Goal: Task Accomplishment & Management: Manage account settings

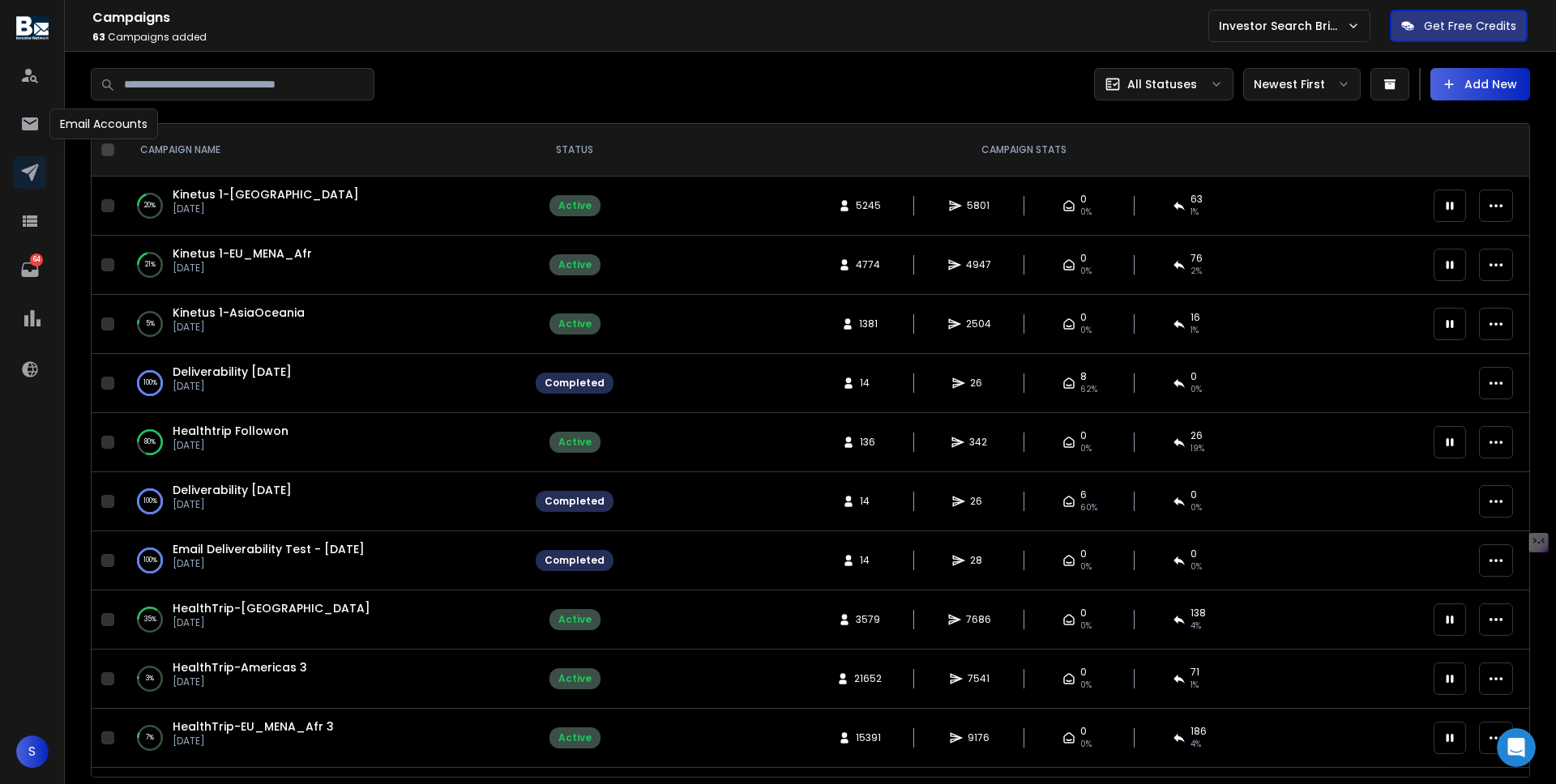
scroll to position [301, 0]
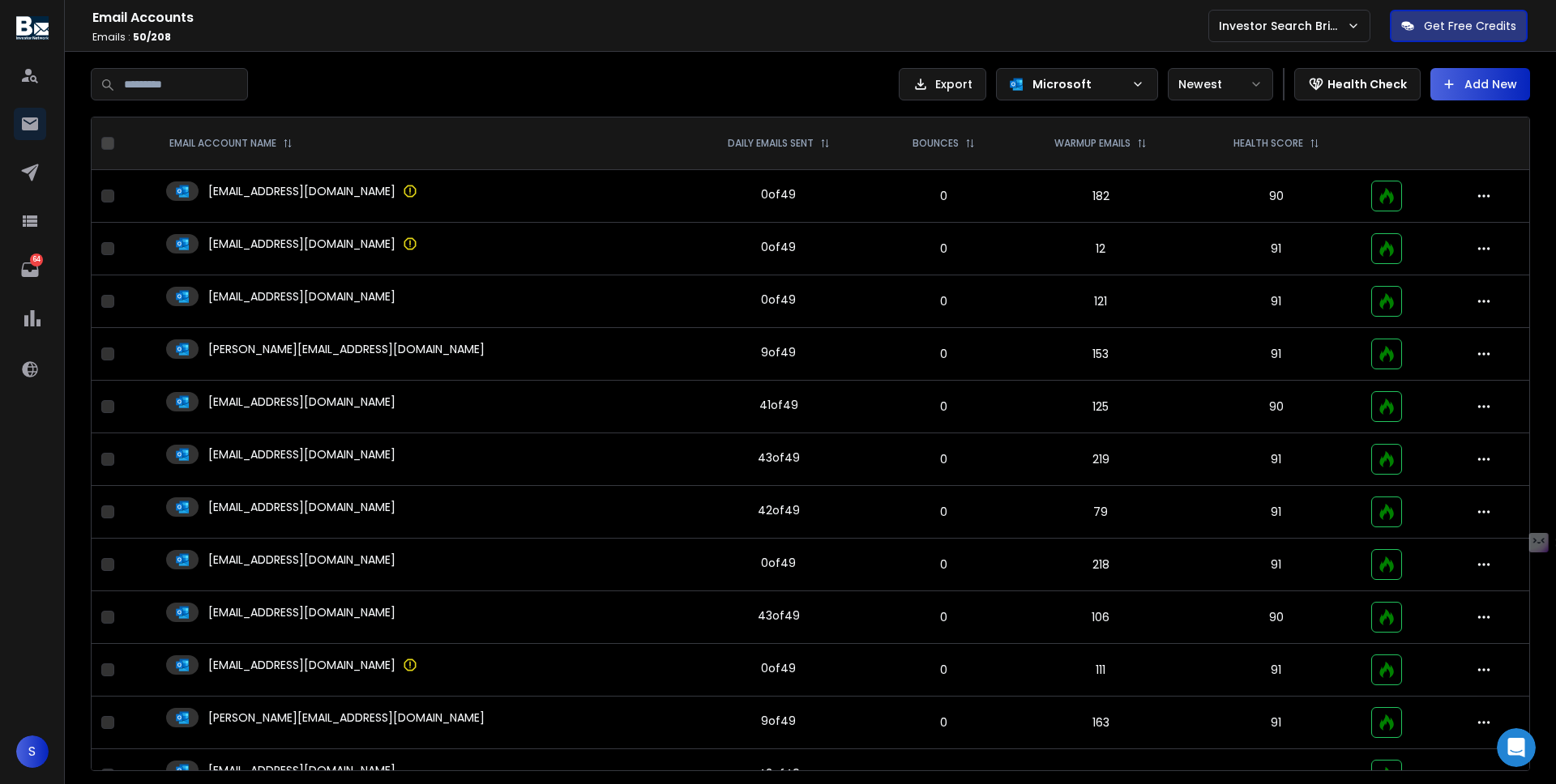
click at [538, 198] on div "[EMAIL_ADDRESS][DOMAIN_NAME]" at bounding box center [419, 191] width 505 height 20
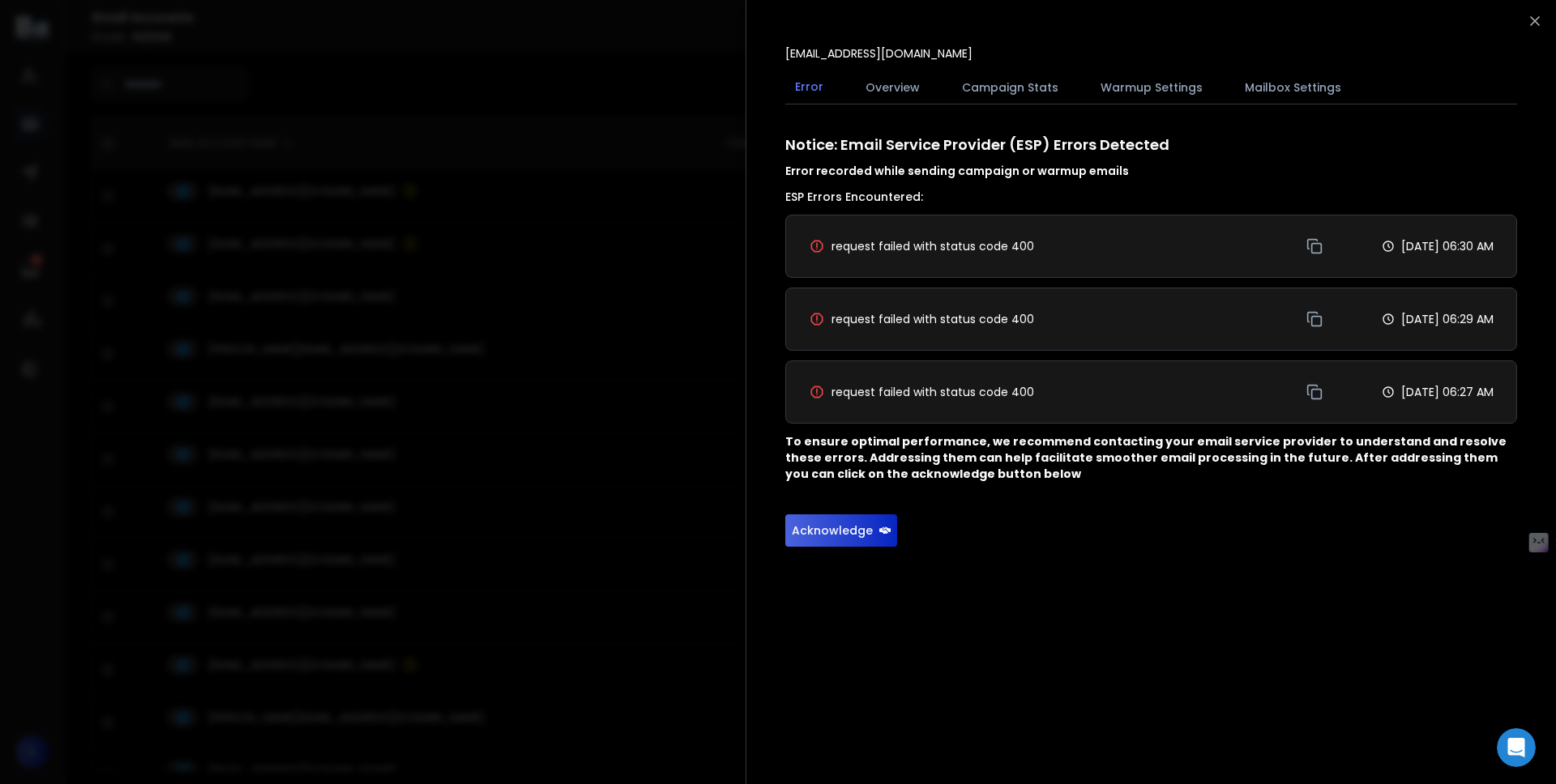
click at [905, 87] on button "Overview" at bounding box center [892, 88] width 73 height 36
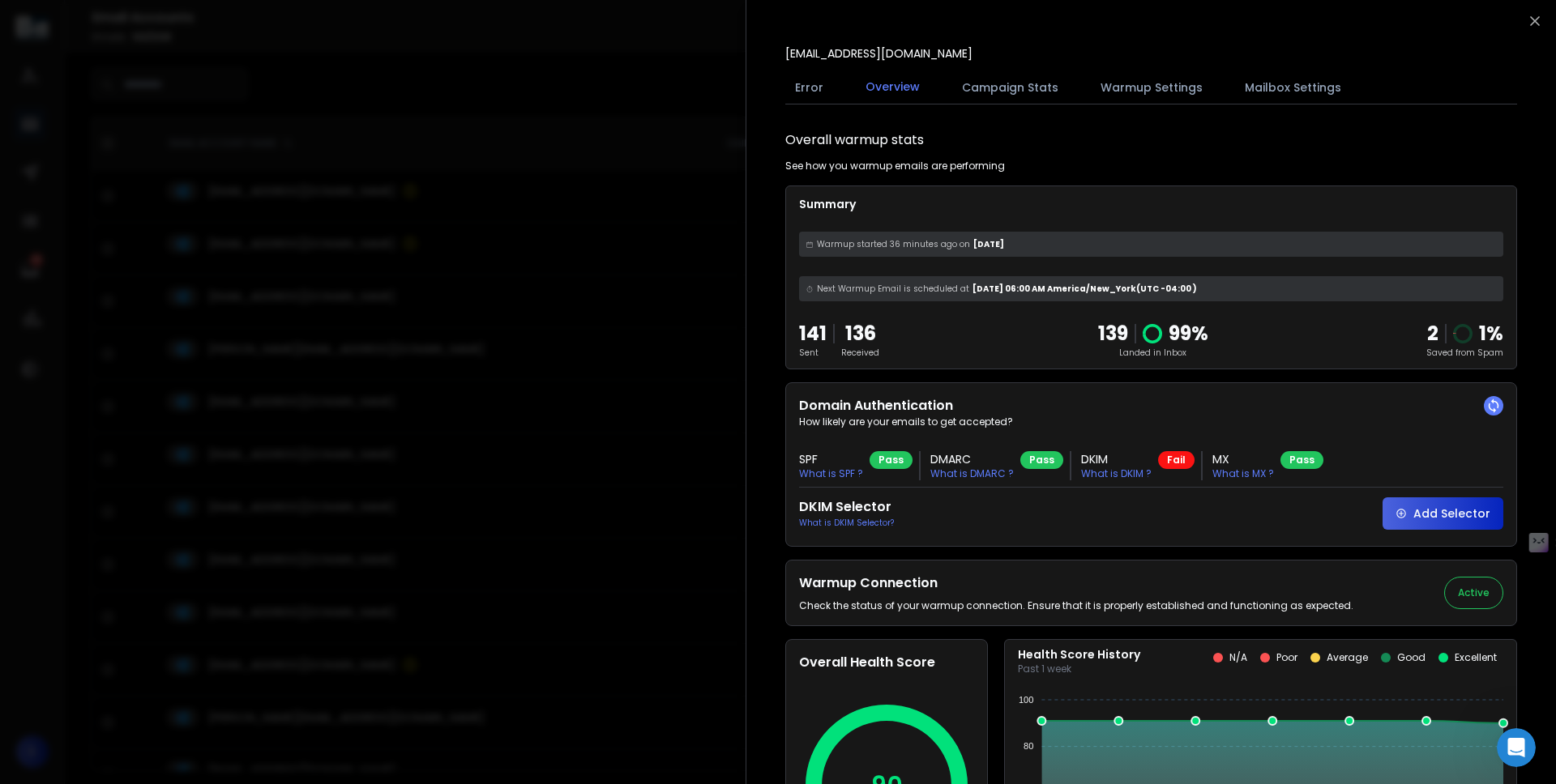
click at [800, 89] on button "Error" at bounding box center [809, 88] width 48 height 36
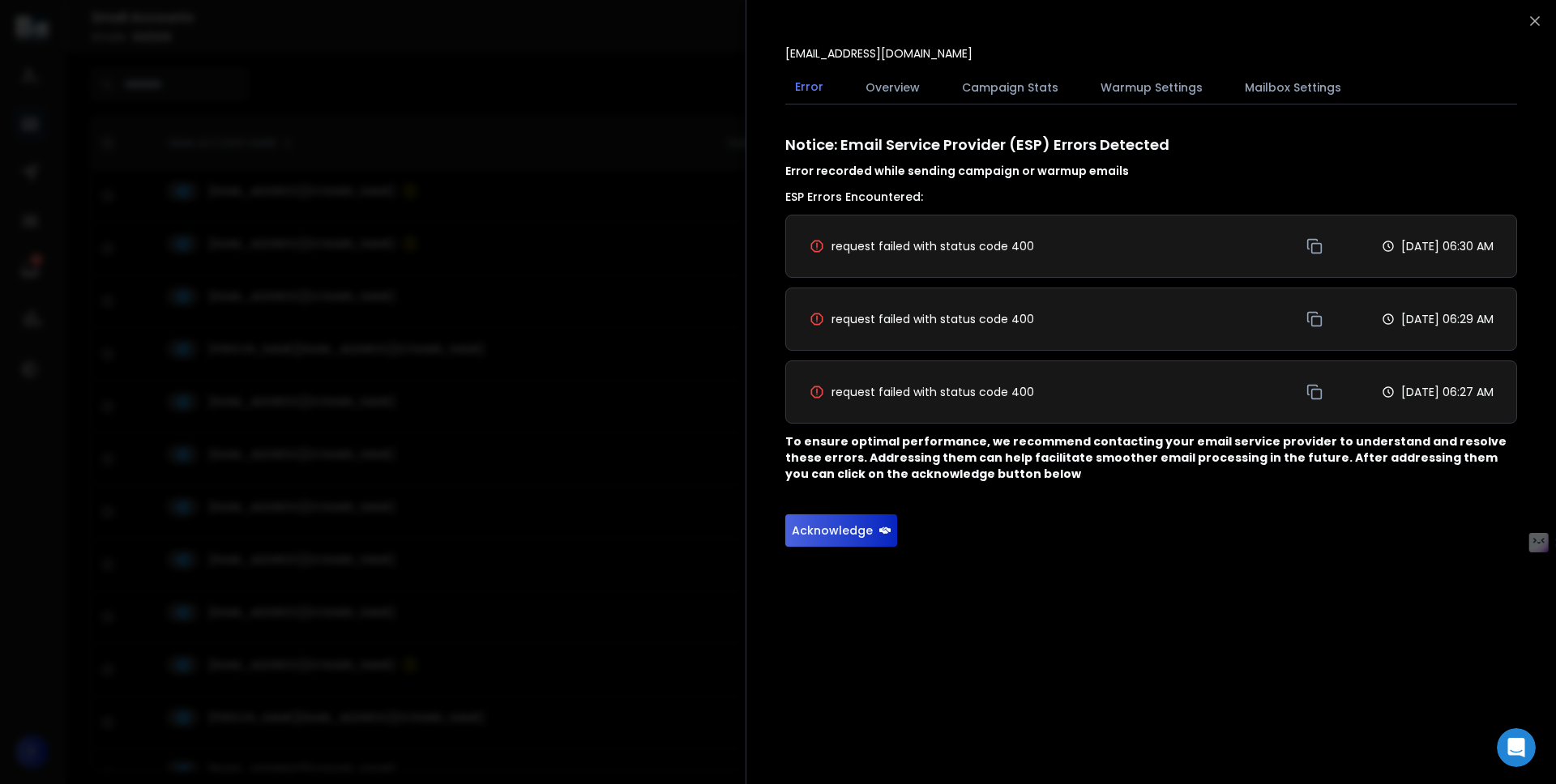
click at [904, 89] on button "Overview" at bounding box center [892, 88] width 73 height 36
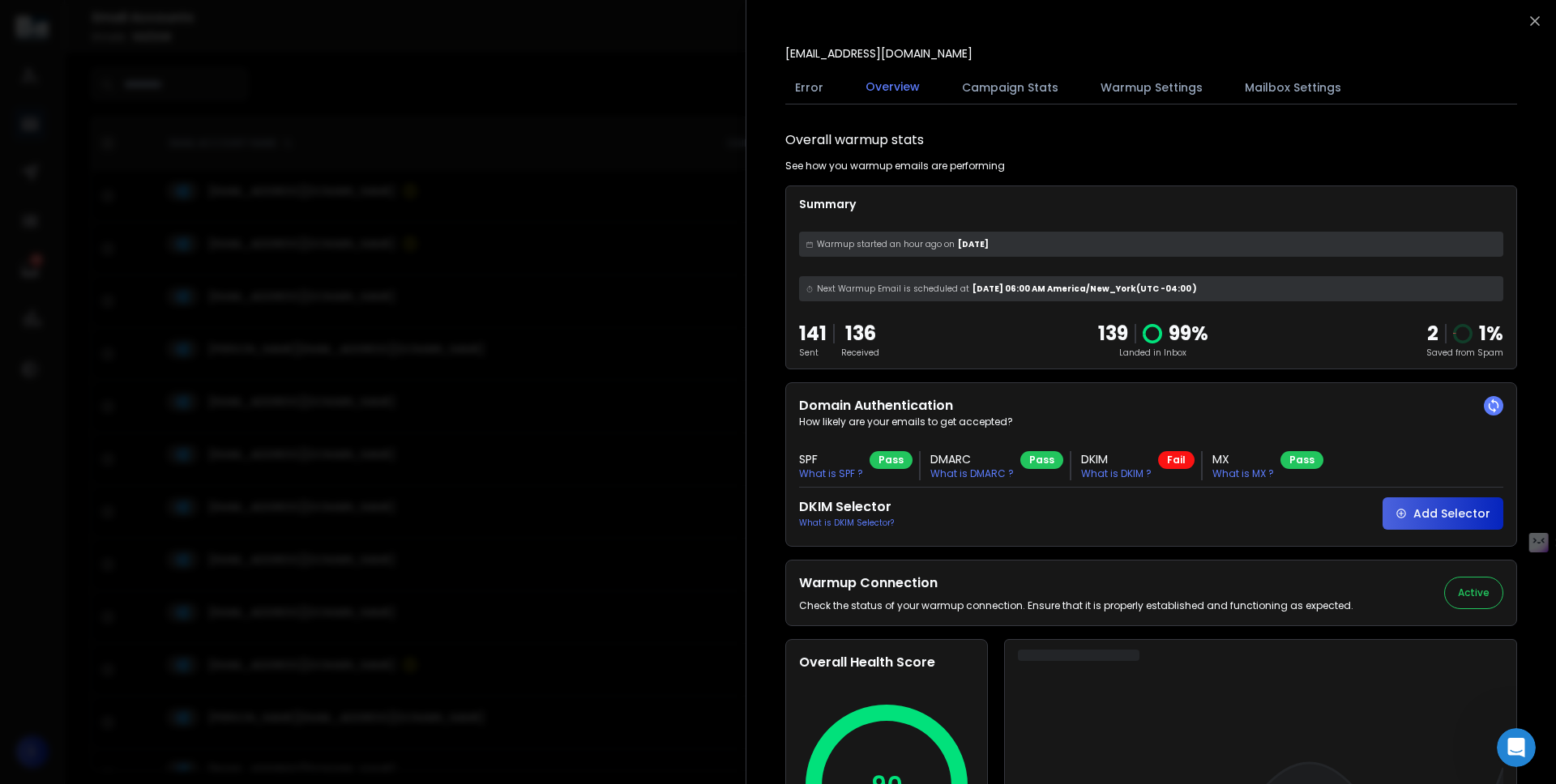
click at [620, 318] on div at bounding box center [778, 392] width 1556 height 784
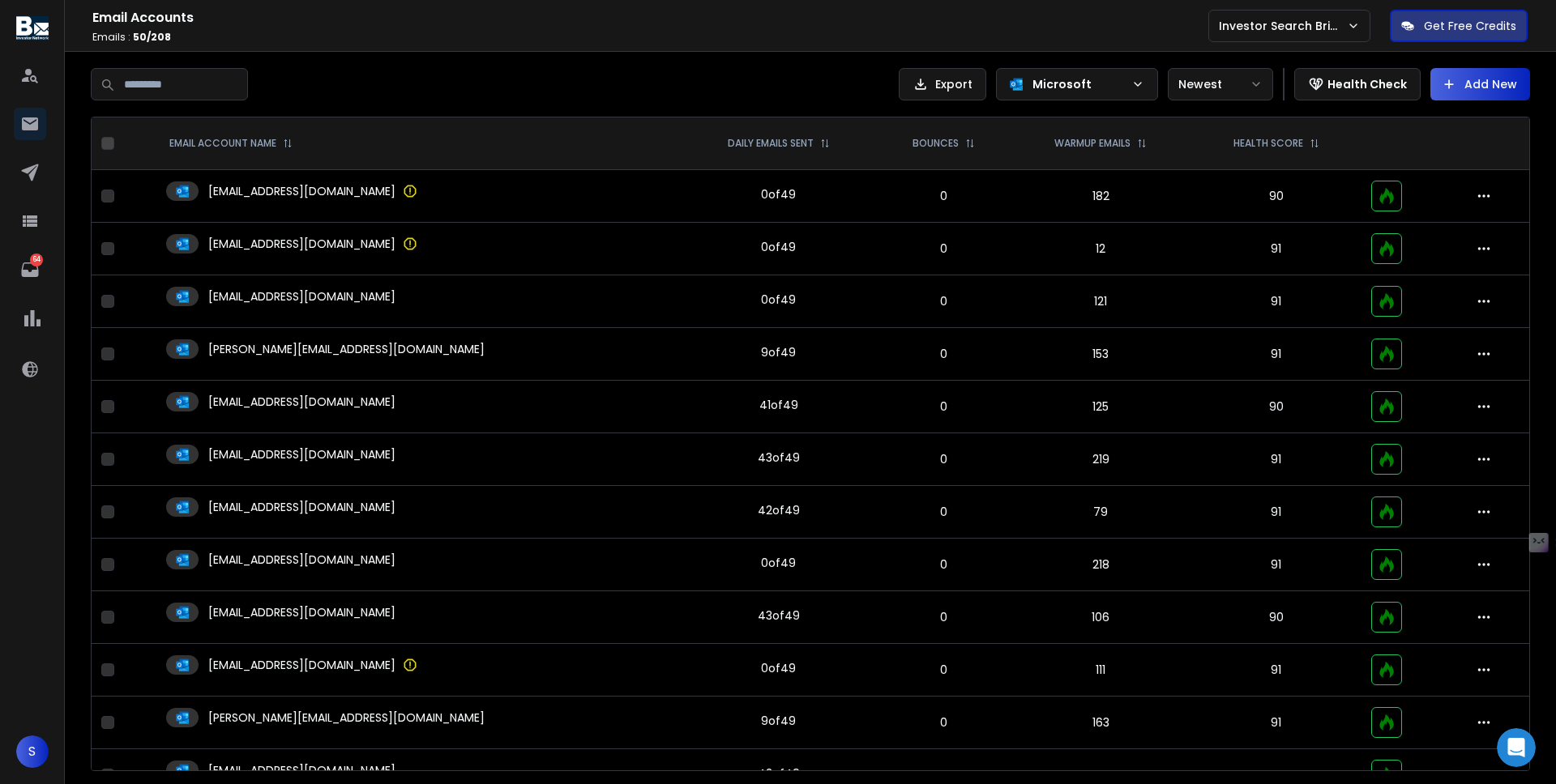
click at [481, 251] on div "[EMAIL_ADDRESS][DOMAIN_NAME]" at bounding box center [419, 244] width 505 height 20
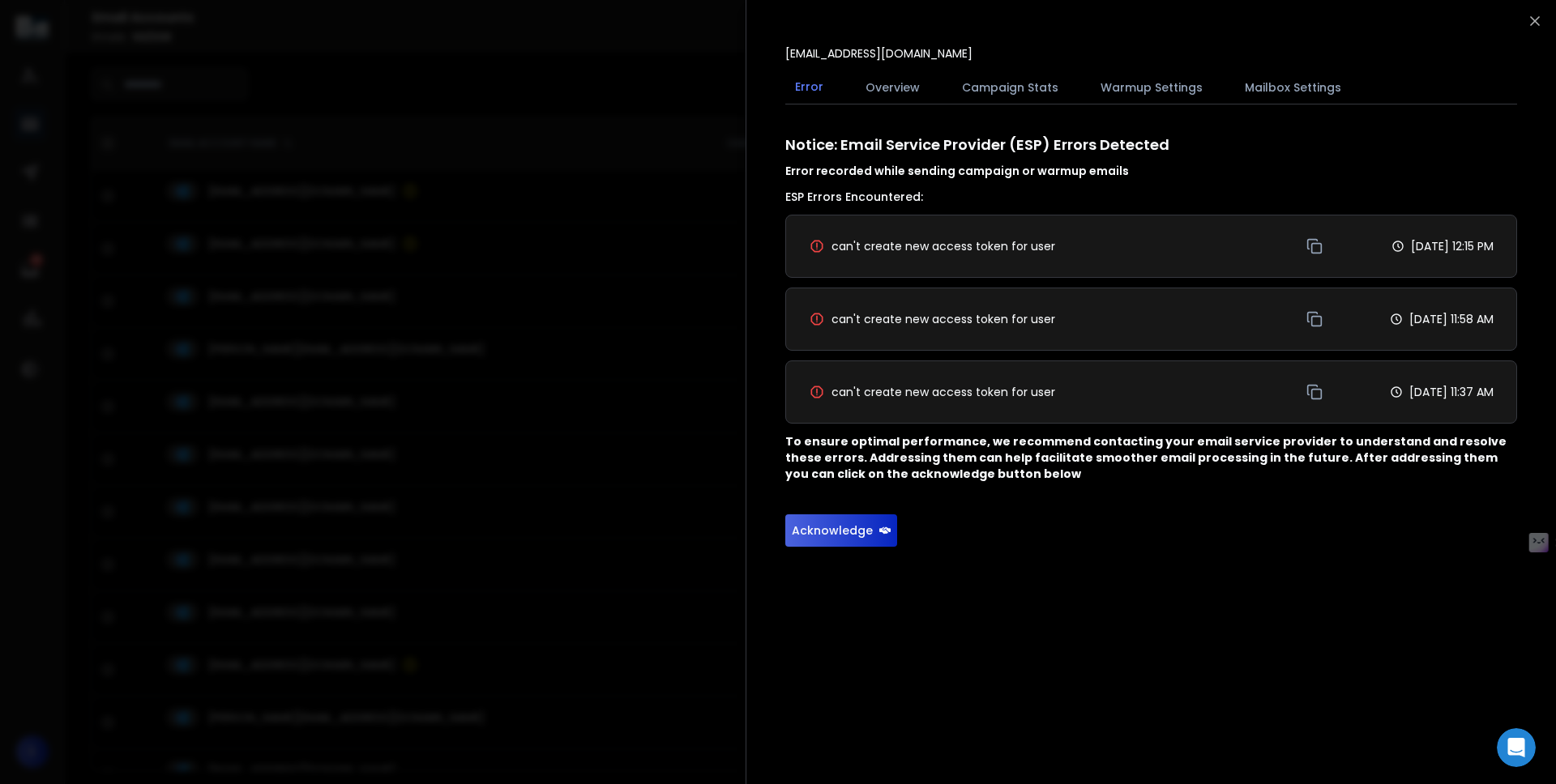
click at [908, 93] on button "Overview" at bounding box center [892, 88] width 73 height 36
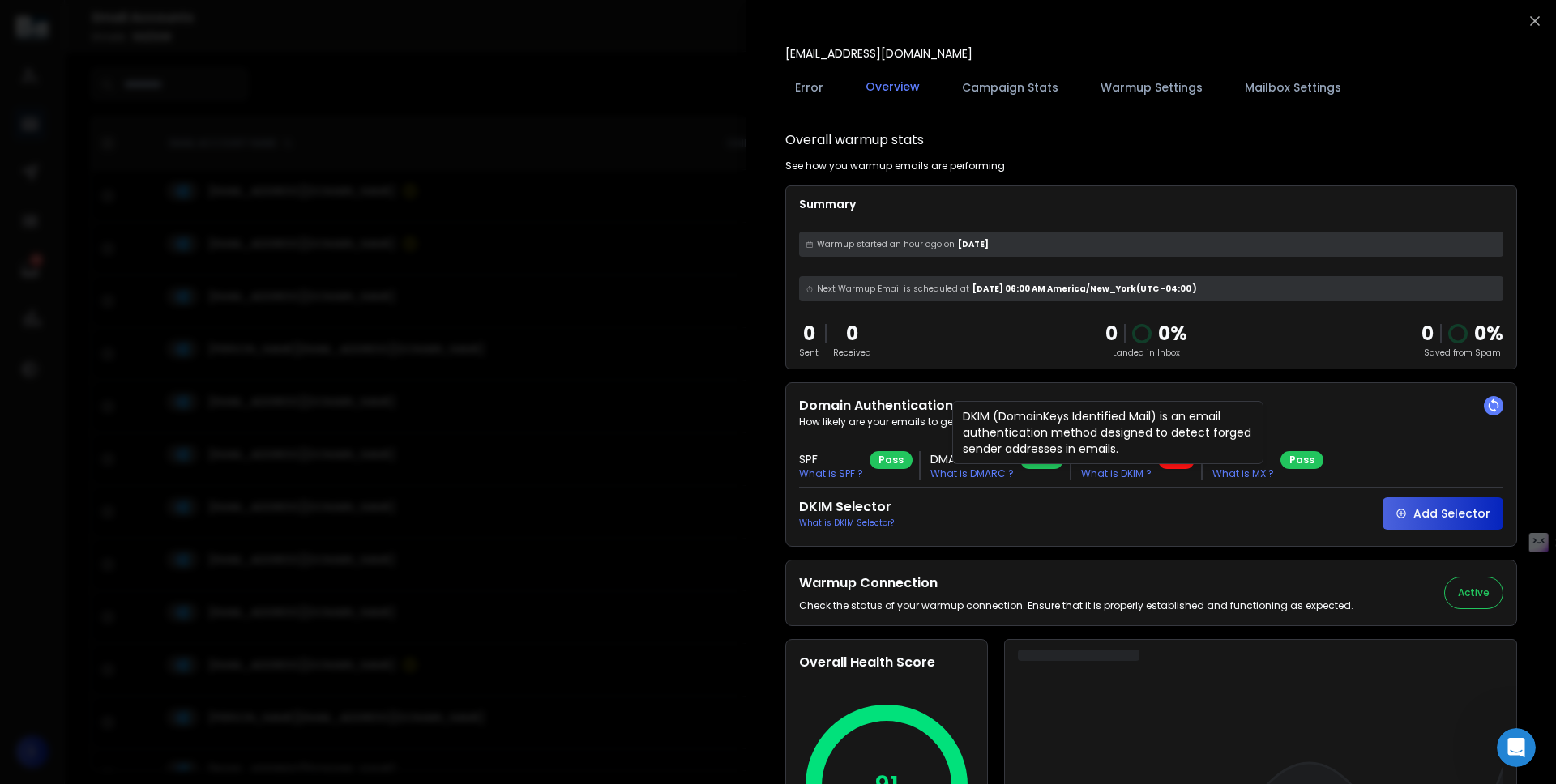
click at [575, 335] on div at bounding box center [778, 392] width 1556 height 784
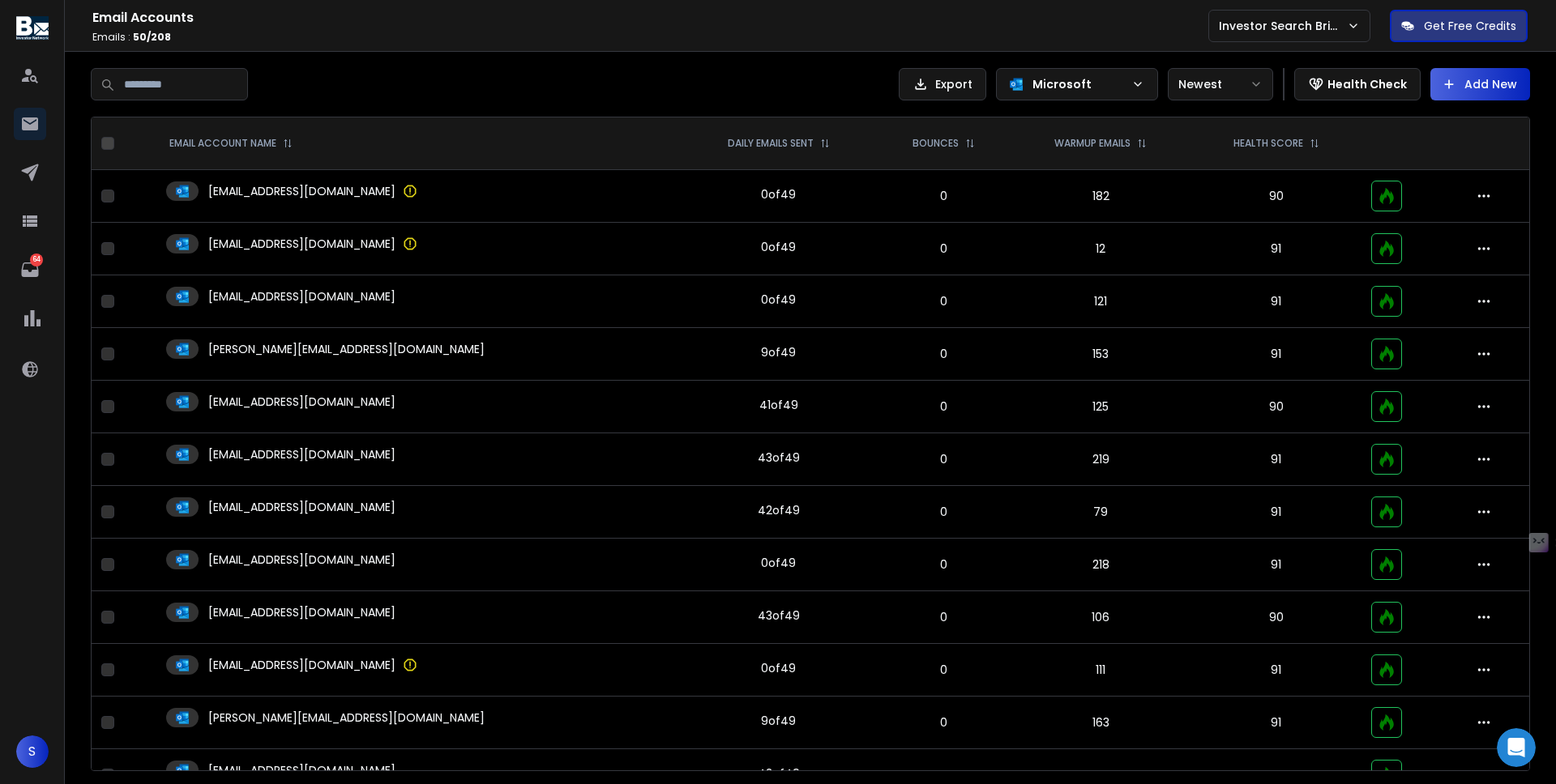
click at [500, 284] on td "[EMAIL_ADDRESS][DOMAIN_NAME]" at bounding box center [418, 302] width 524 height 53
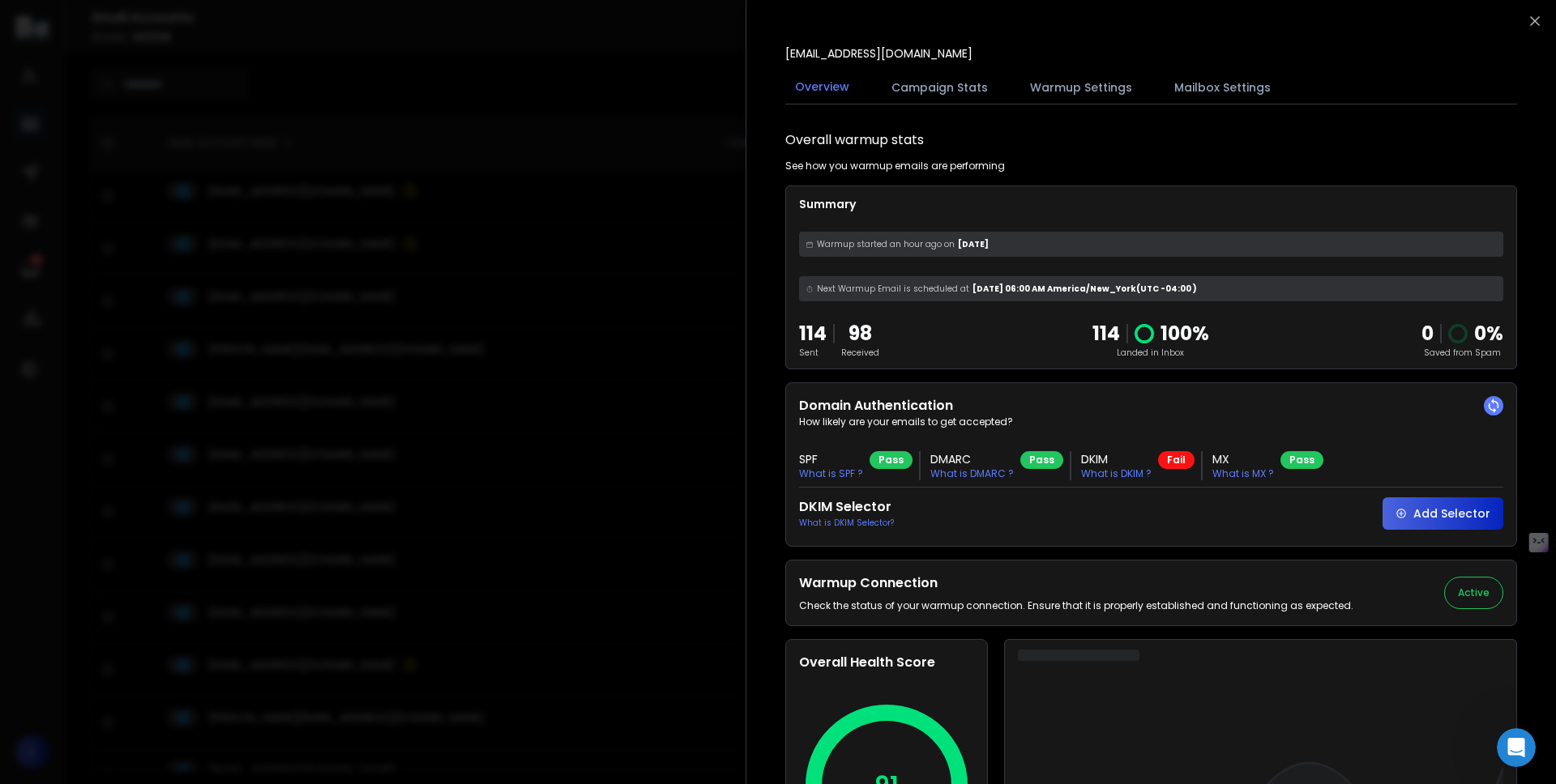
click at [1520, 18] on div "Multi Select Table Sheet [EMAIL_ADDRESS][DOMAIN_NAME] Overview Campaign Stats W…" at bounding box center [1150, 392] width 810 height 784
click at [1530, 17] on icon "button" at bounding box center [1534, 20] width 16 height 16
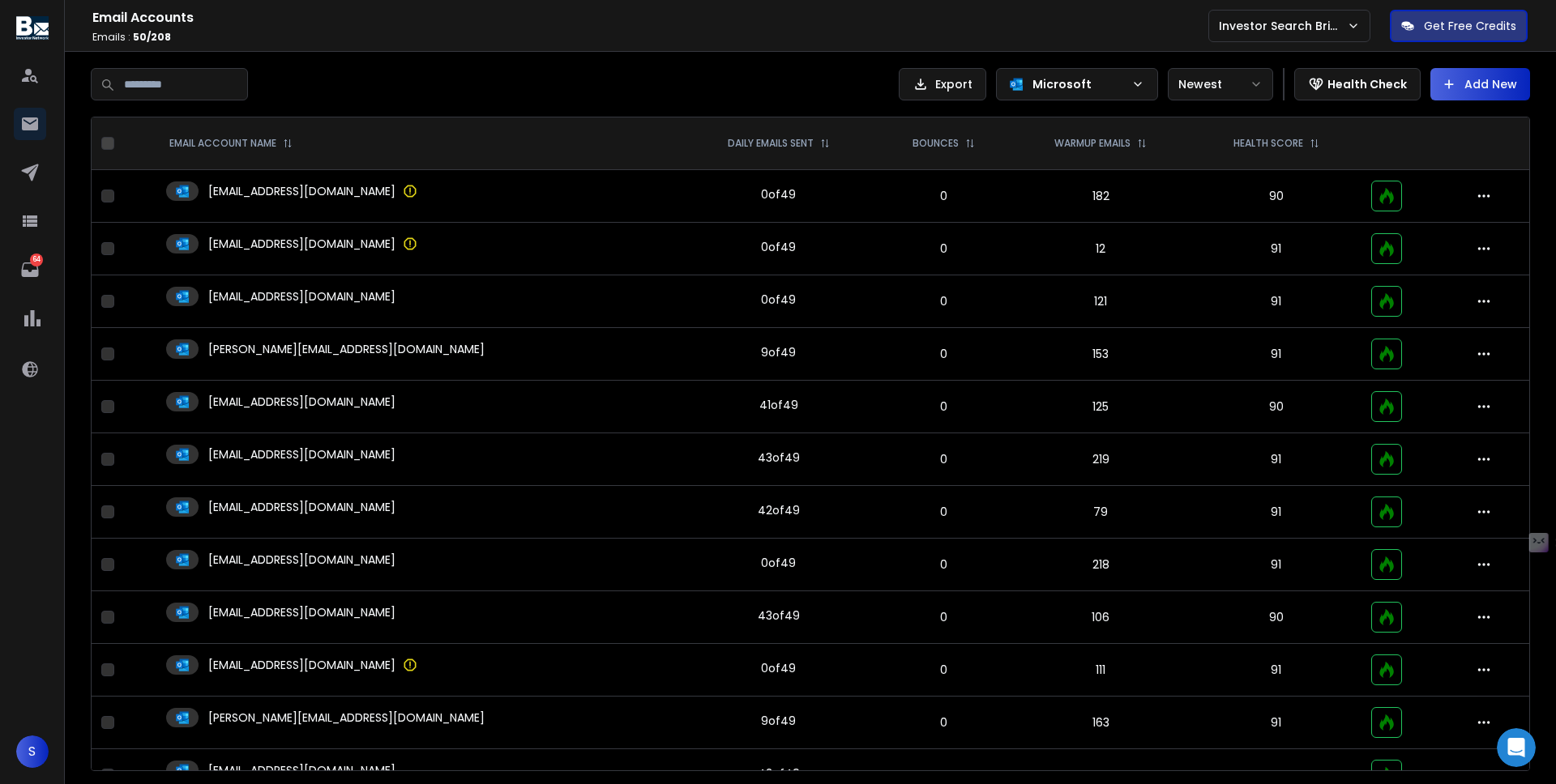
click at [260, 358] on div "[PERSON_NAME][EMAIL_ADDRESS][DOMAIN_NAME]" at bounding box center [325, 349] width 318 height 20
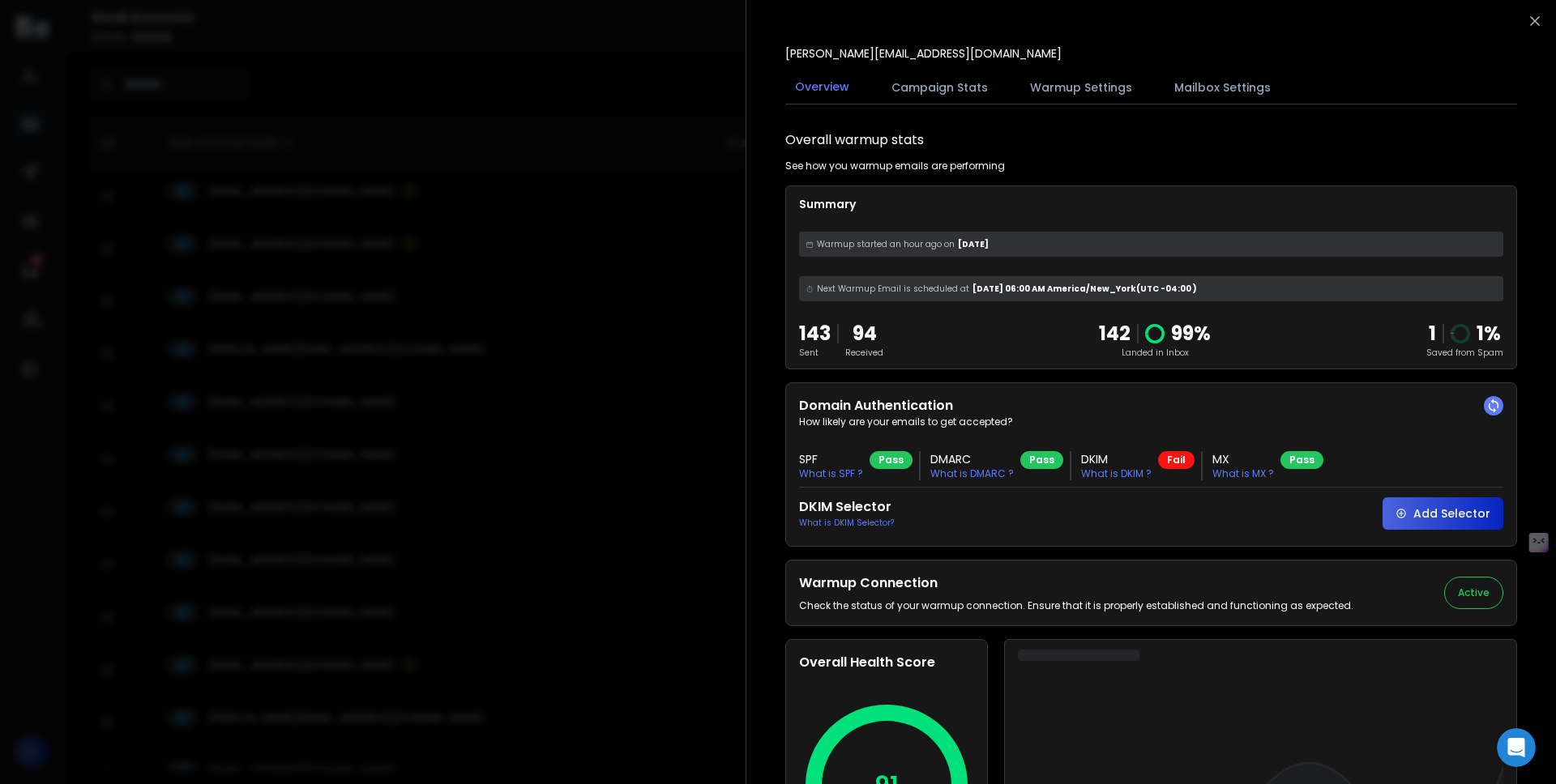
click at [474, 227] on div at bounding box center [778, 392] width 1556 height 784
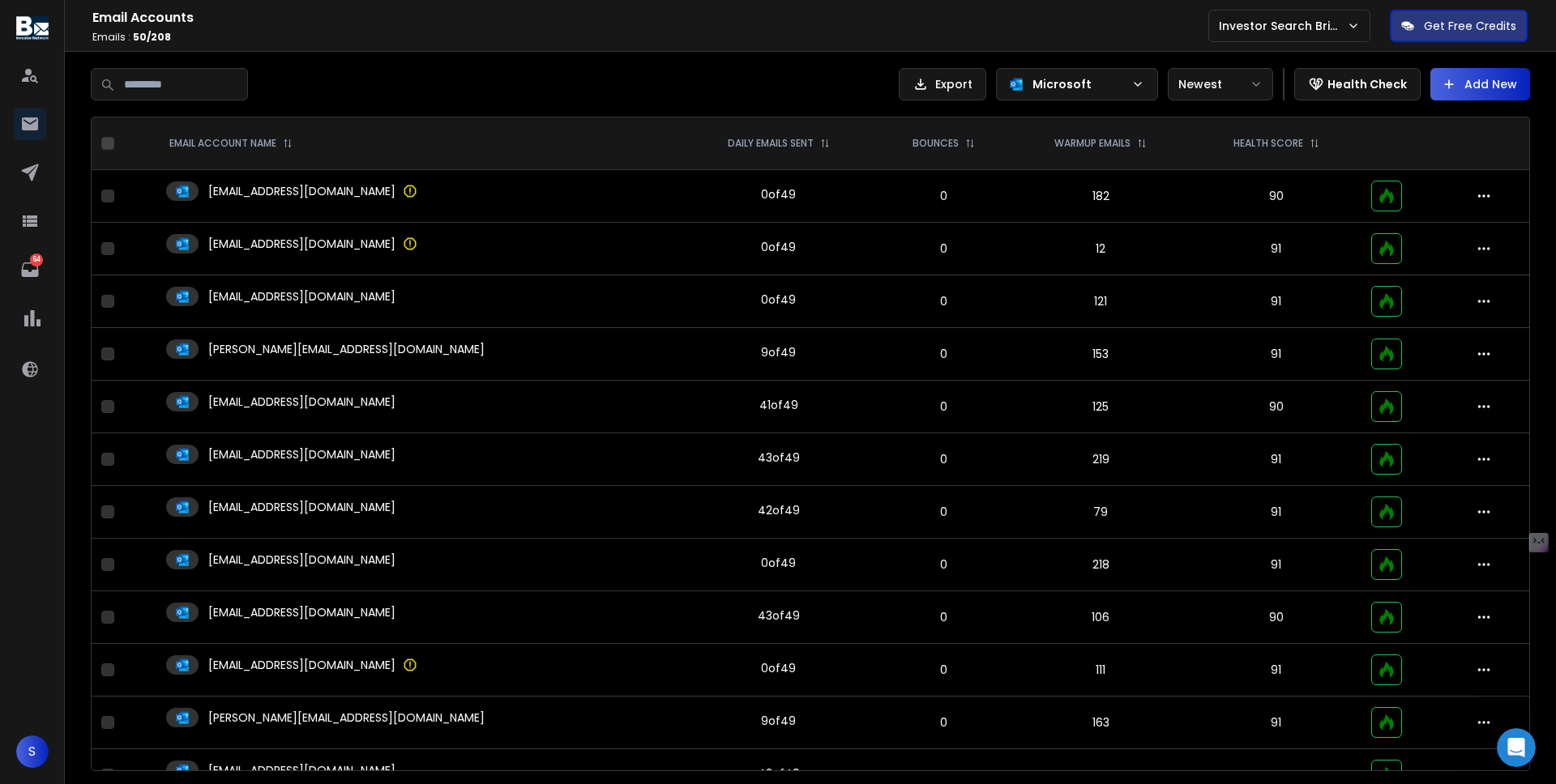
click at [275, 390] on td "[EMAIL_ADDRESS][DOMAIN_NAME]" at bounding box center [418, 407] width 524 height 53
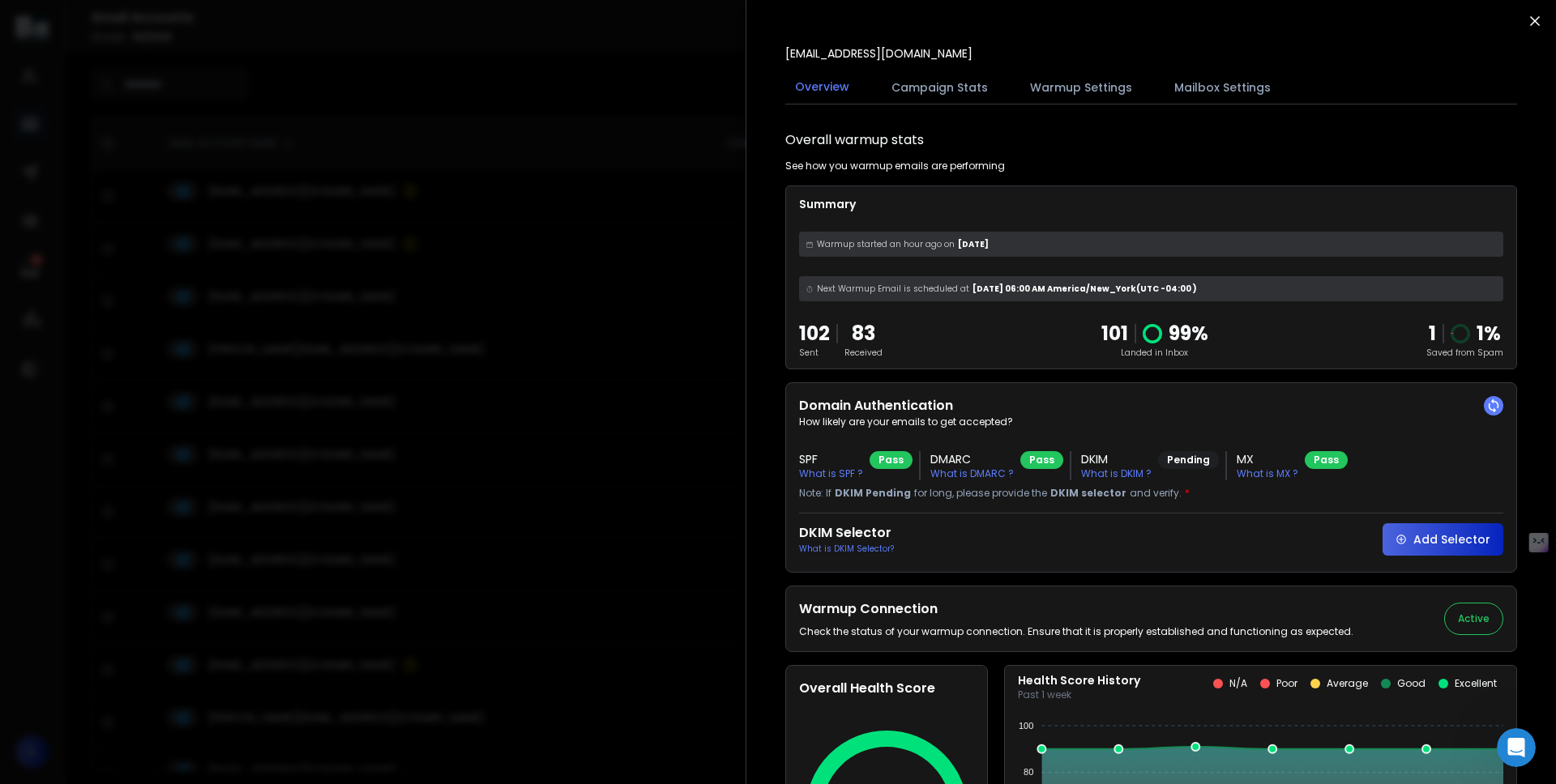
click at [1530, 20] on icon "button" at bounding box center [1535, 21] width 9 height 9
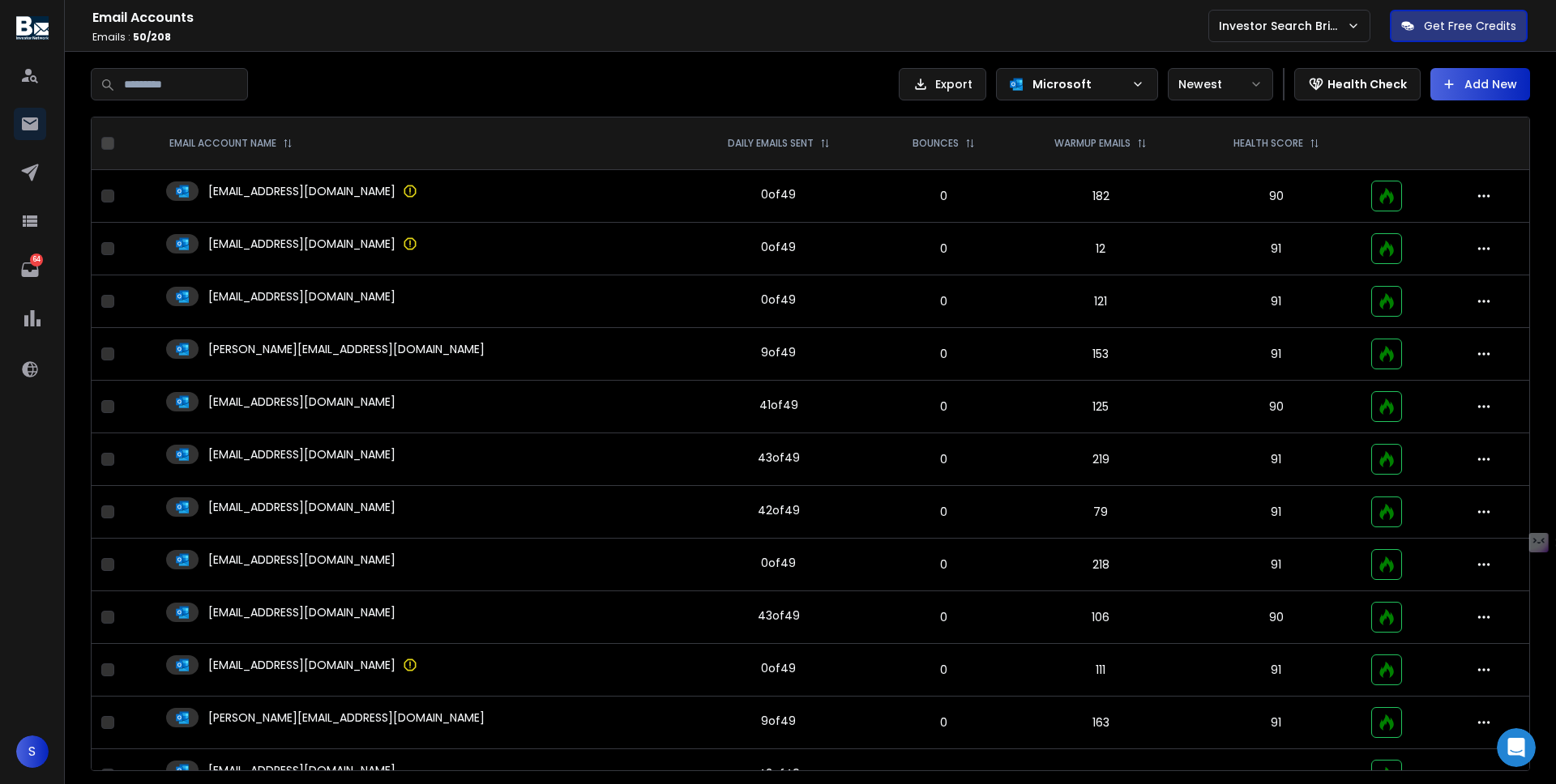
click at [1071, 91] on p "Microsoft" at bounding box center [1079, 84] width 92 height 16
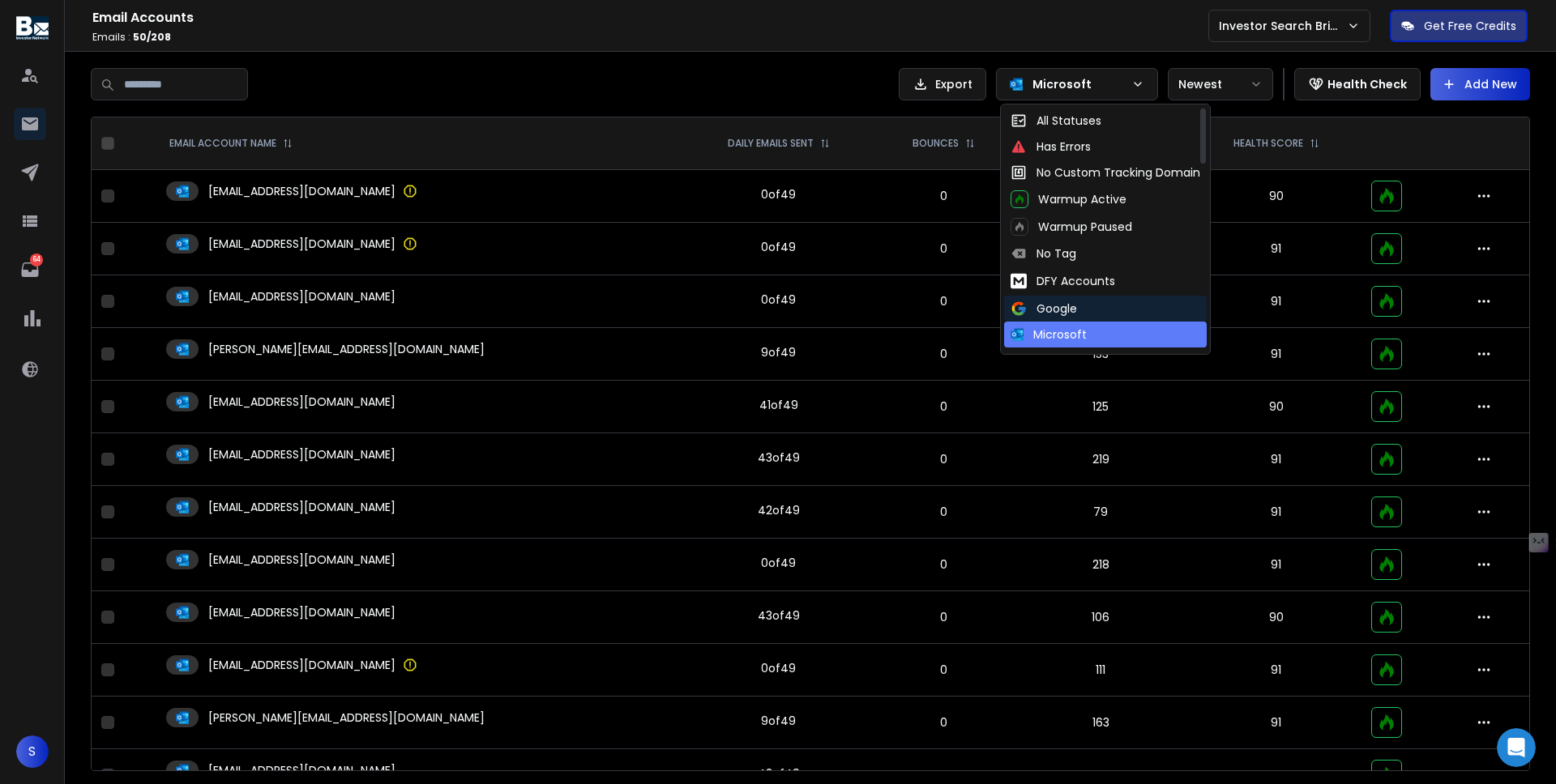
click at [1055, 314] on div "Google" at bounding box center [1044, 308] width 67 height 16
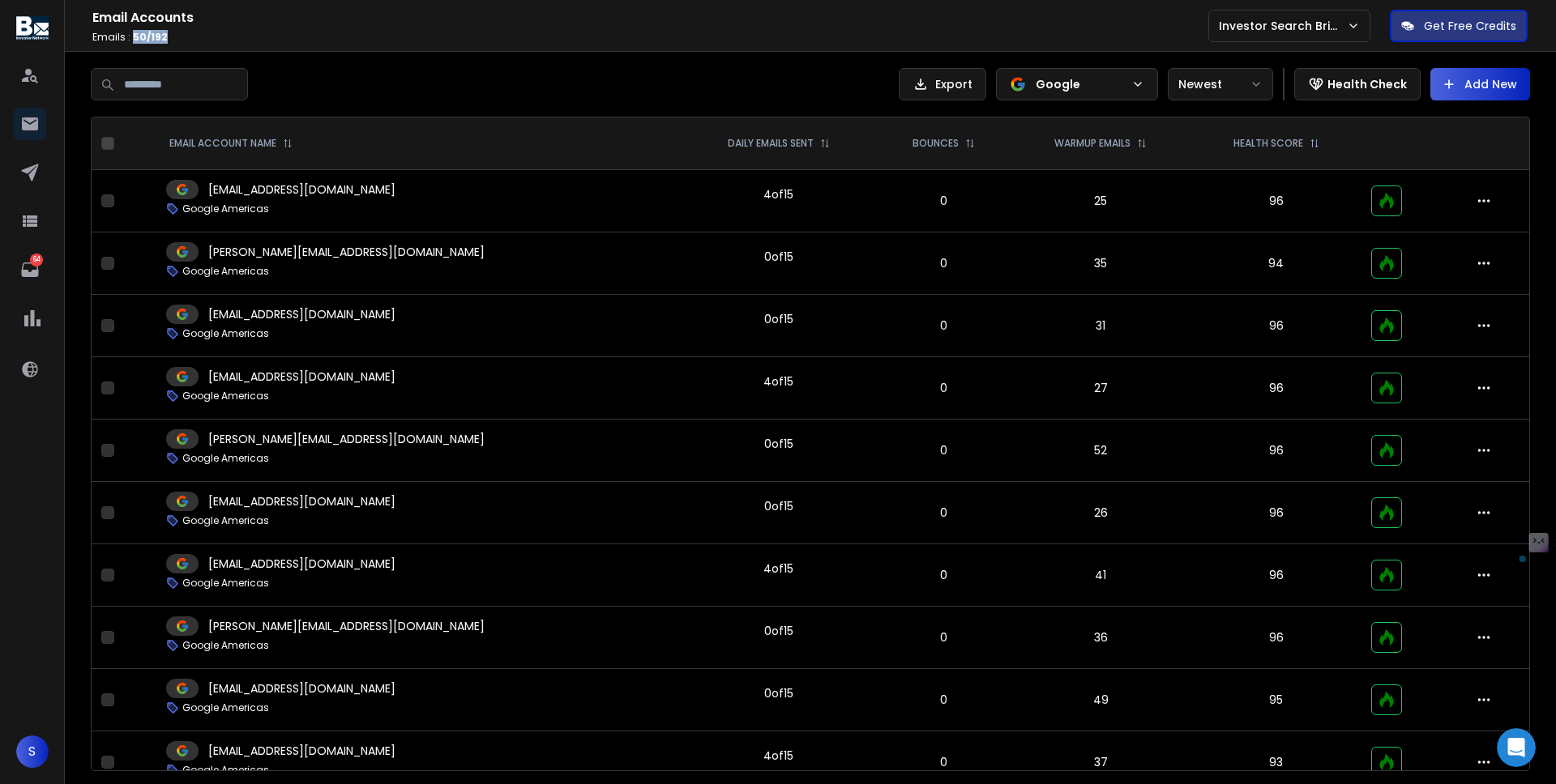
drag, startPoint x: 134, startPoint y: 39, endPoint x: 171, endPoint y: 39, distance: 37.0
click at [171, 39] on p "Emails : 50 / 192" at bounding box center [650, 37] width 1116 height 13
click at [407, 114] on div "Export Google Newest Health Check Add New EMAIL ACCOUNT NAME DAILY EMAILS SENT …" at bounding box center [810, 419] width 1439 height 703
drag, startPoint x: 130, startPoint y: 37, endPoint x: 176, endPoint y: 37, distance: 46.0
click at [176, 37] on p "Emails : 50 / 192" at bounding box center [650, 37] width 1116 height 13
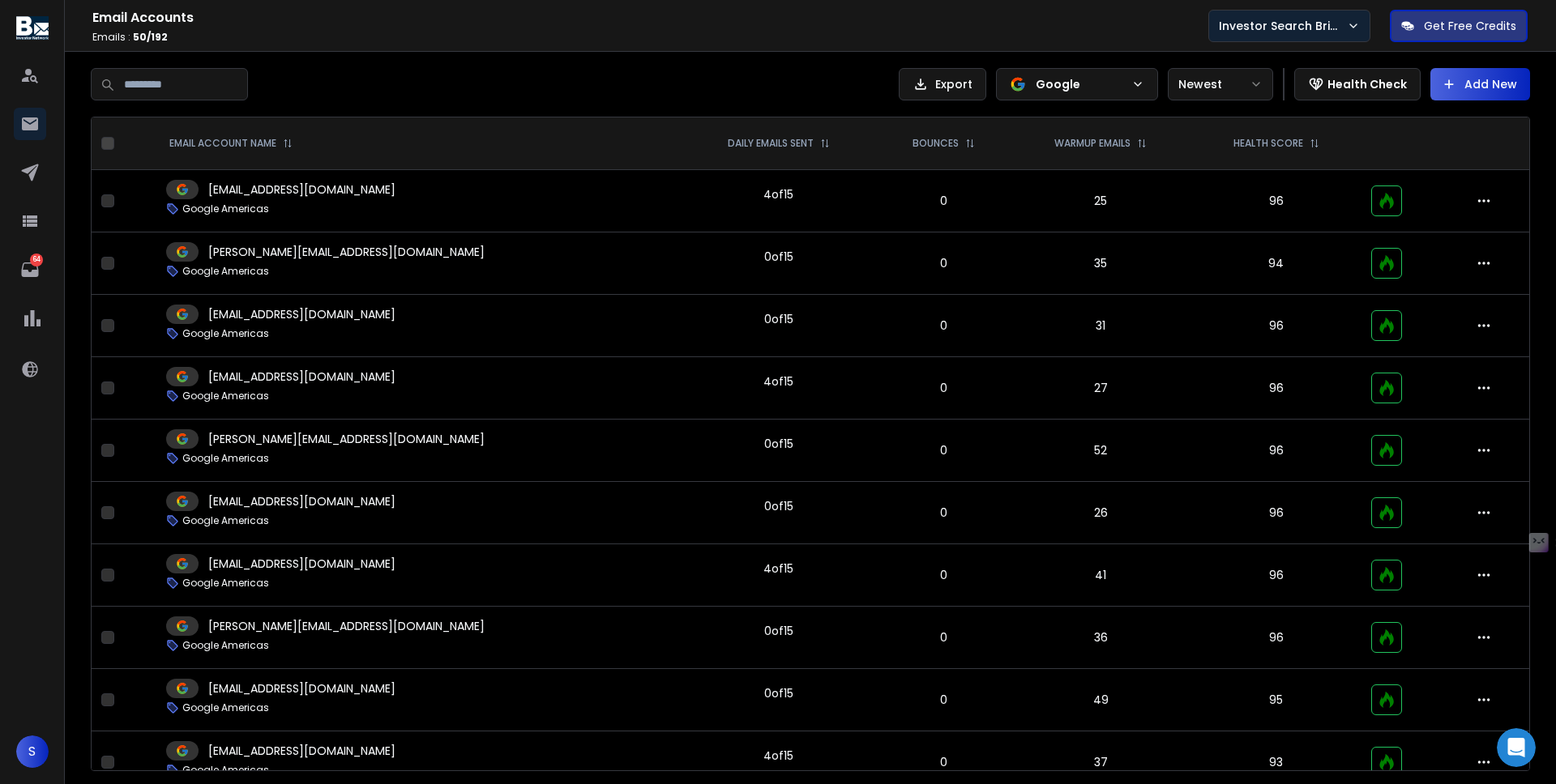
click at [1325, 24] on p "Investor Search Brillwood" at bounding box center [1282, 26] width 128 height 16
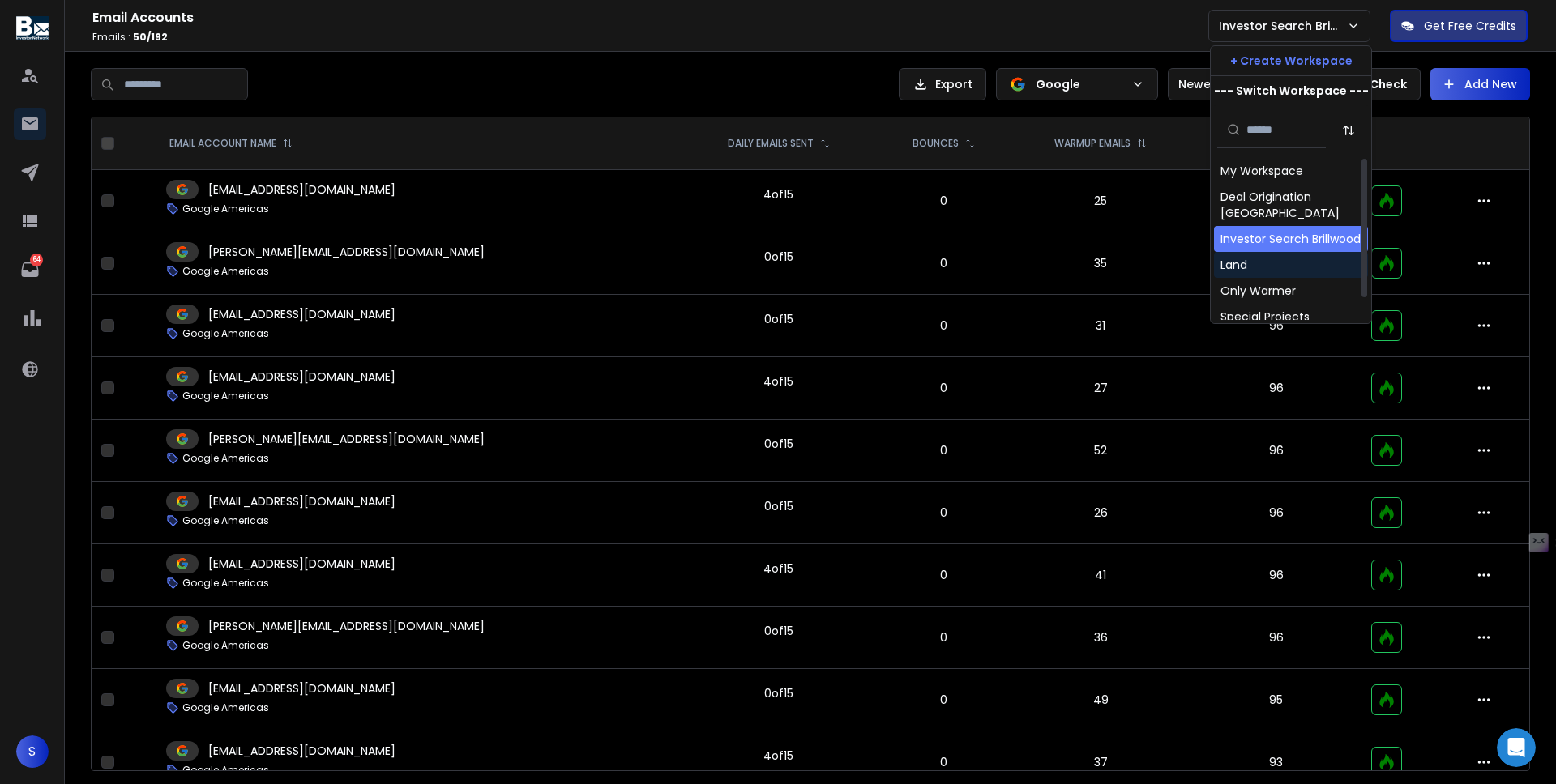
click at [1297, 278] on div "Land" at bounding box center [1291, 265] width 154 height 26
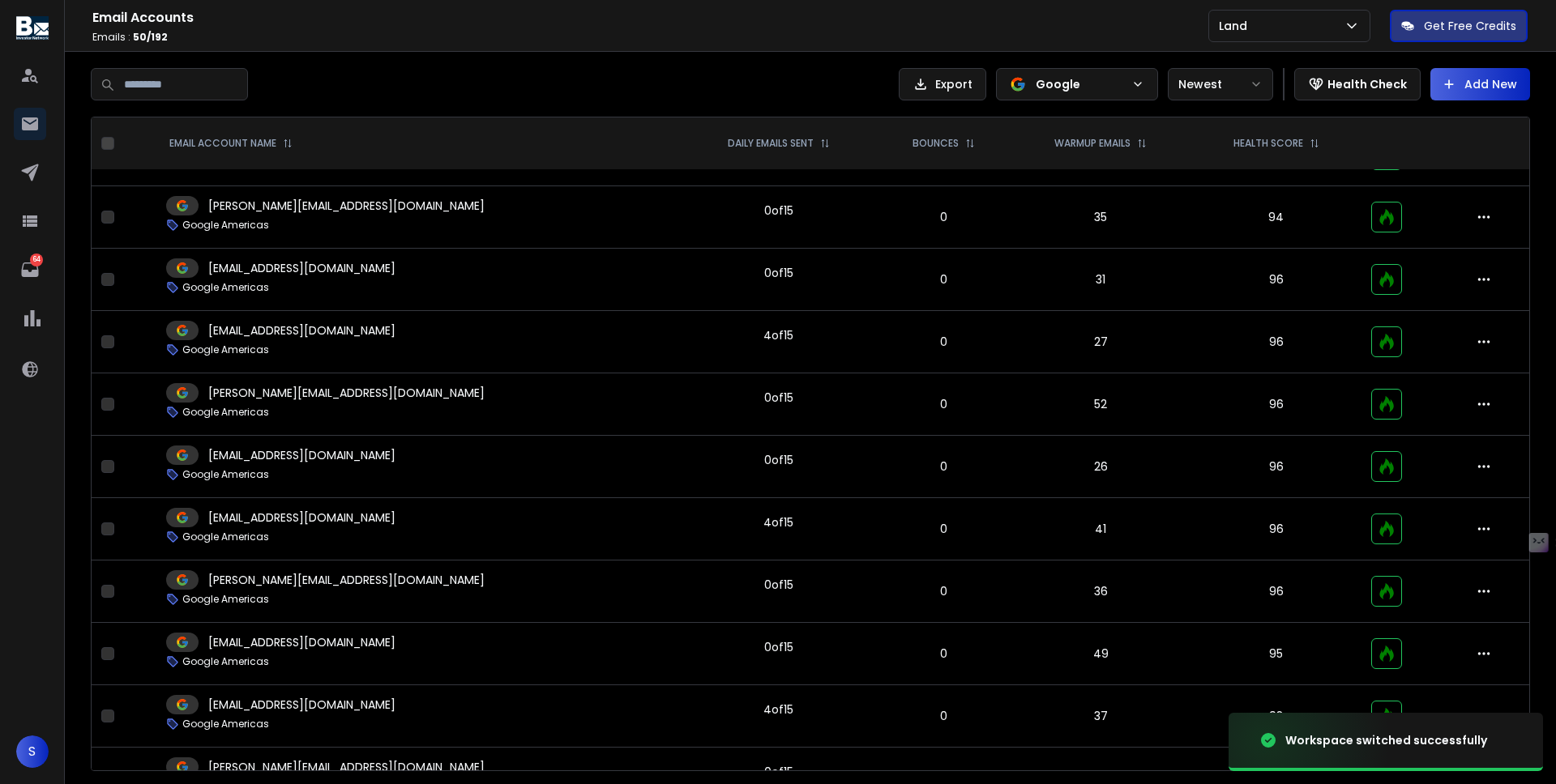
scroll to position [51, 0]
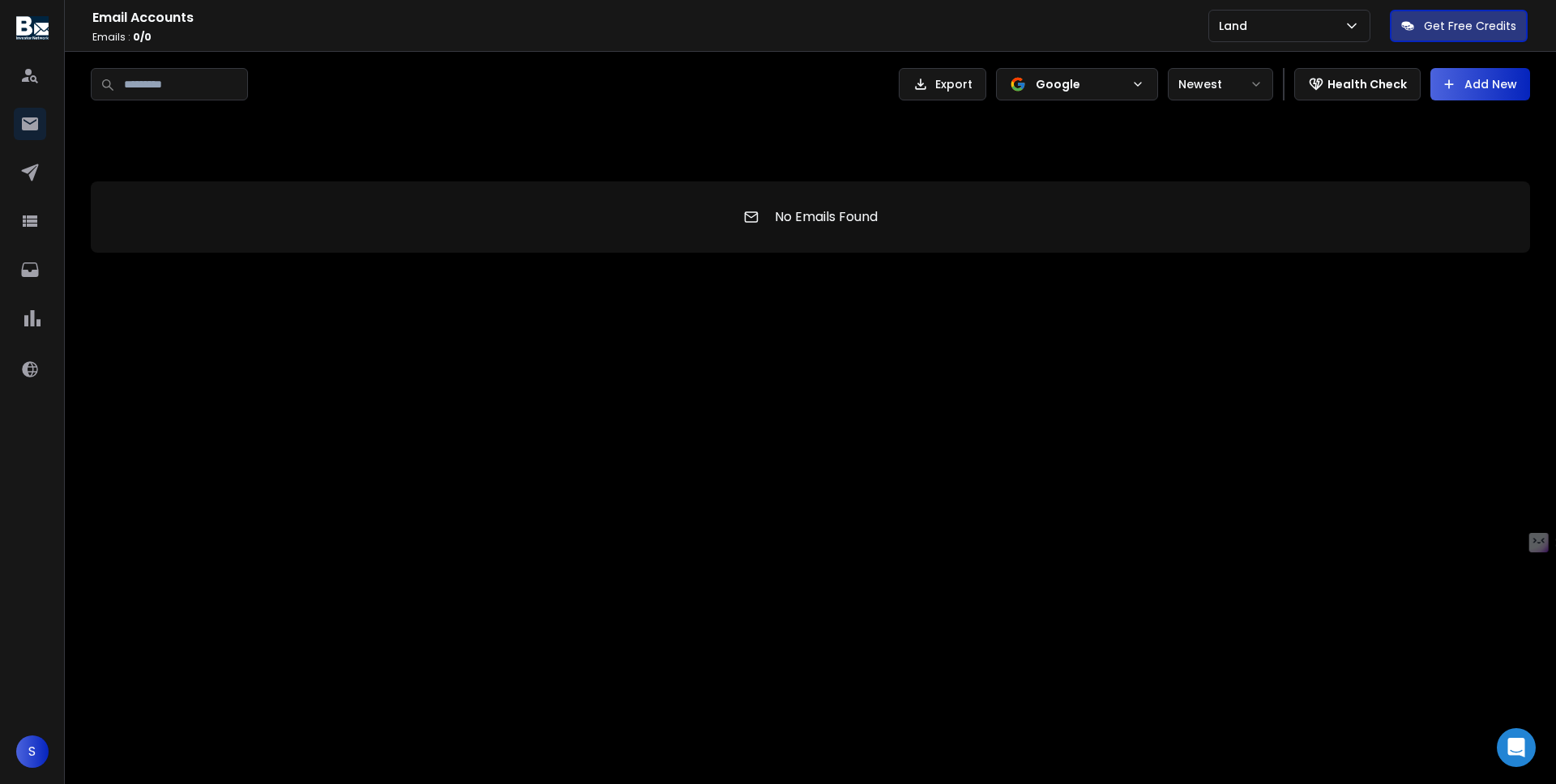
click at [1377, 101] on div "Export Google Newest Health Check Add New No Emails Found" at bounding box center [810, 160] width 1439 height 185
click at [1357, 96] on button "Health Check" at bounding box center [1357, 84] width 126 height 32
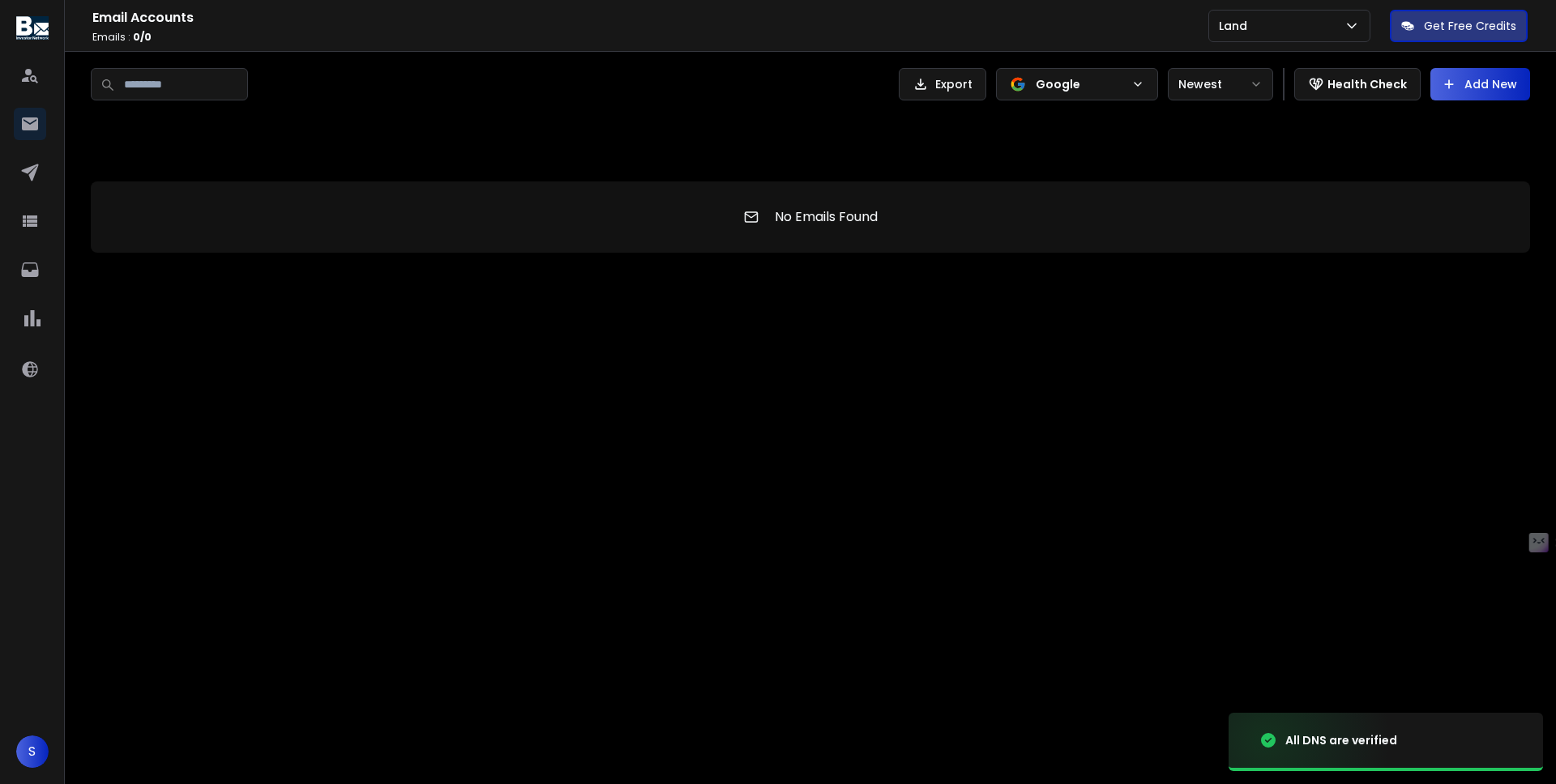
click at [683, 131] on div "No Emails Found" at bounding box center [810, 185] width 1439 height 136
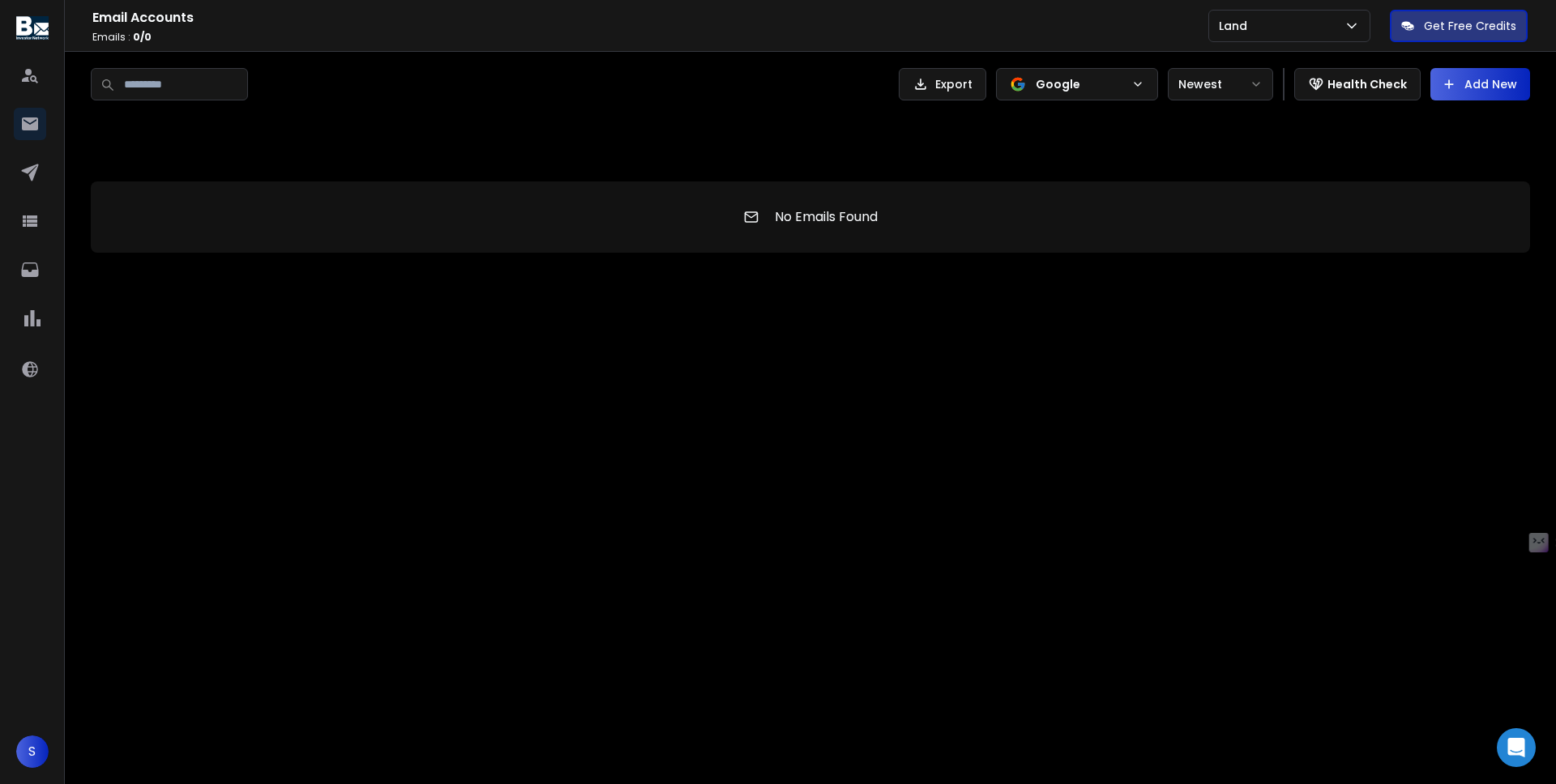
click at [1090, 89] on p "Google" at bounding box center [1079, 84] width 90 height 16
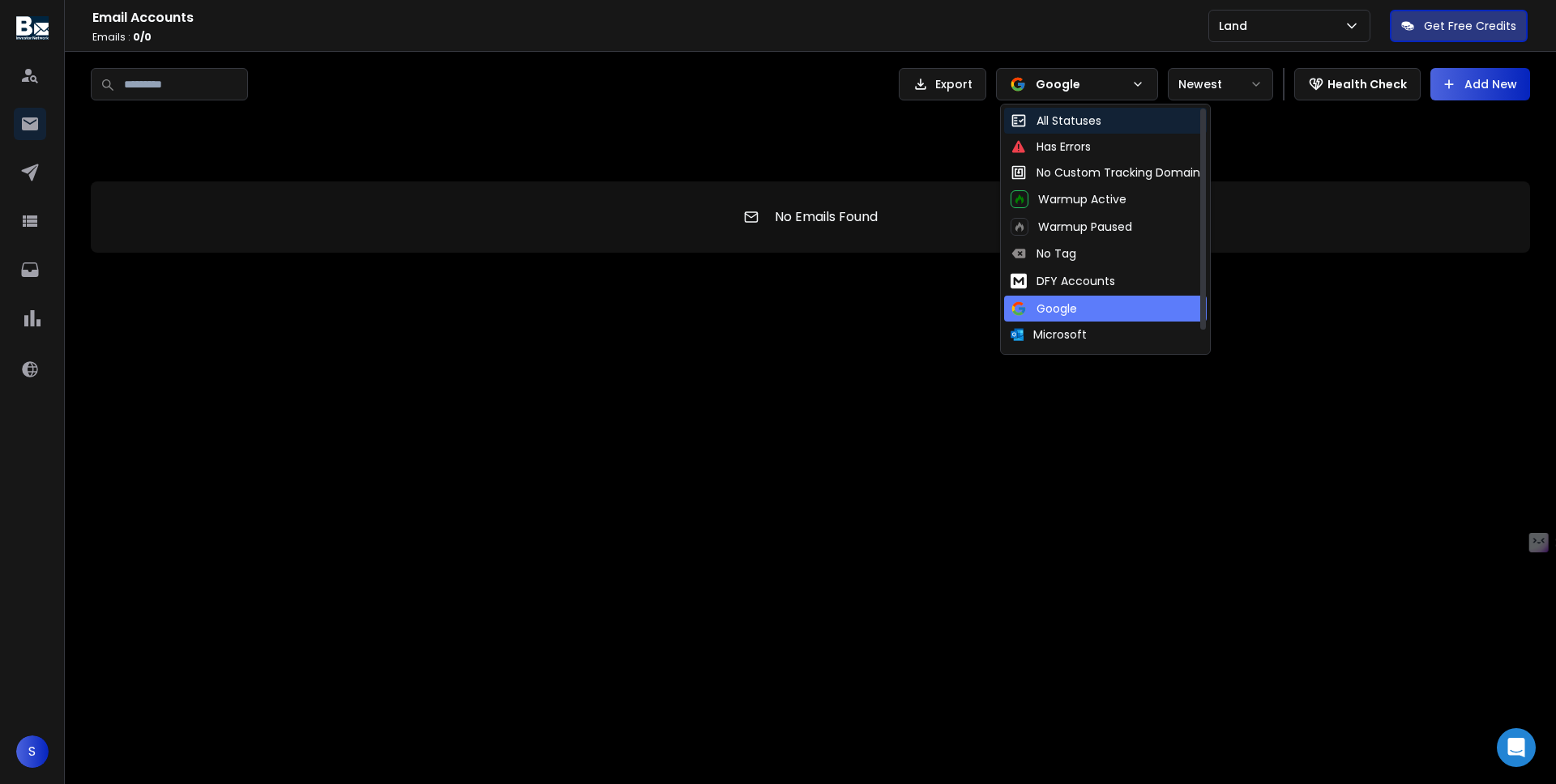
click at [1069, 122] on div "All Statuses" at bounding box center [1056, 120] width 90 height 16
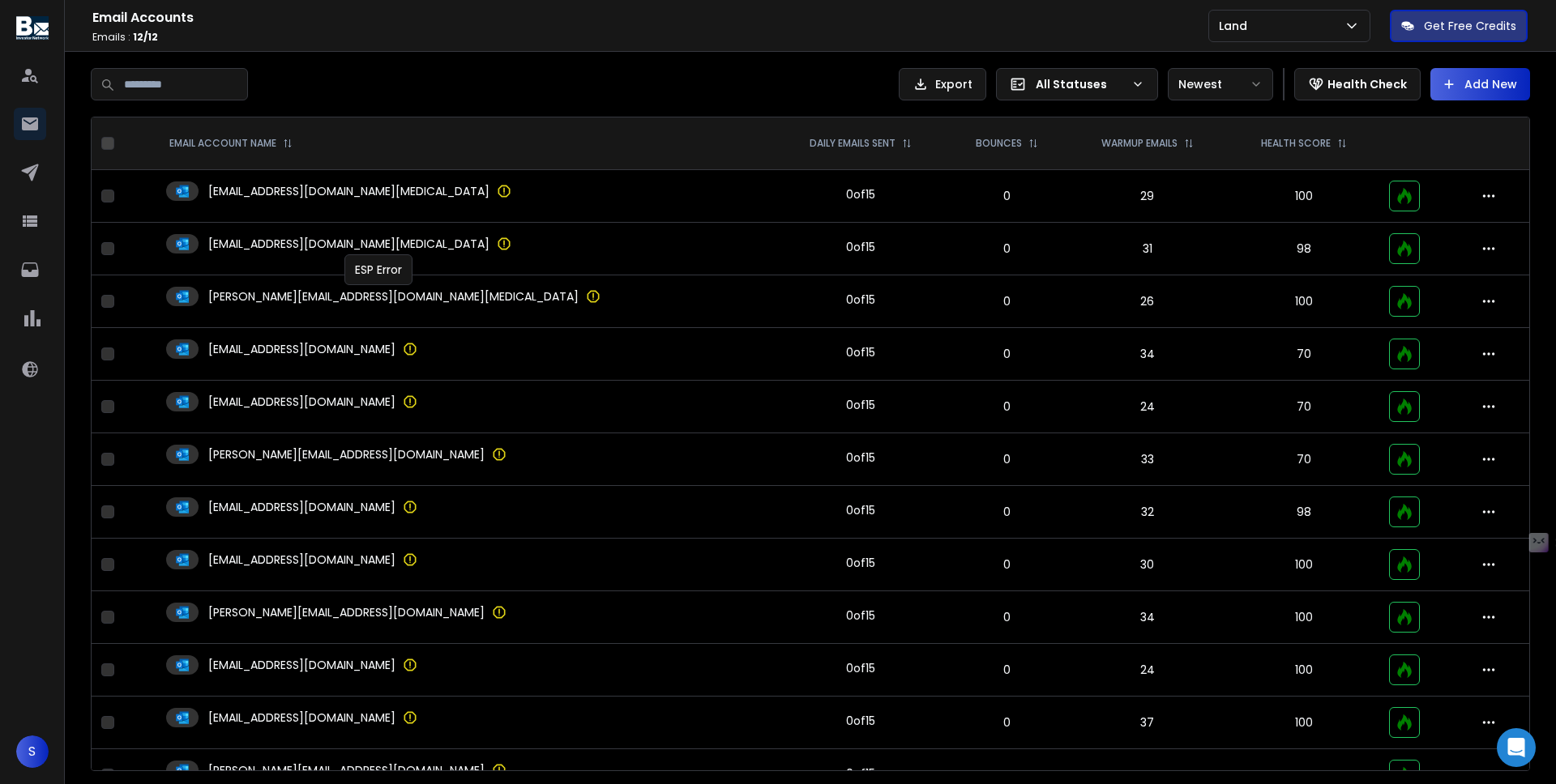
click at [585, 295] on icon at bounding box center [593, 296] width 16 height 16
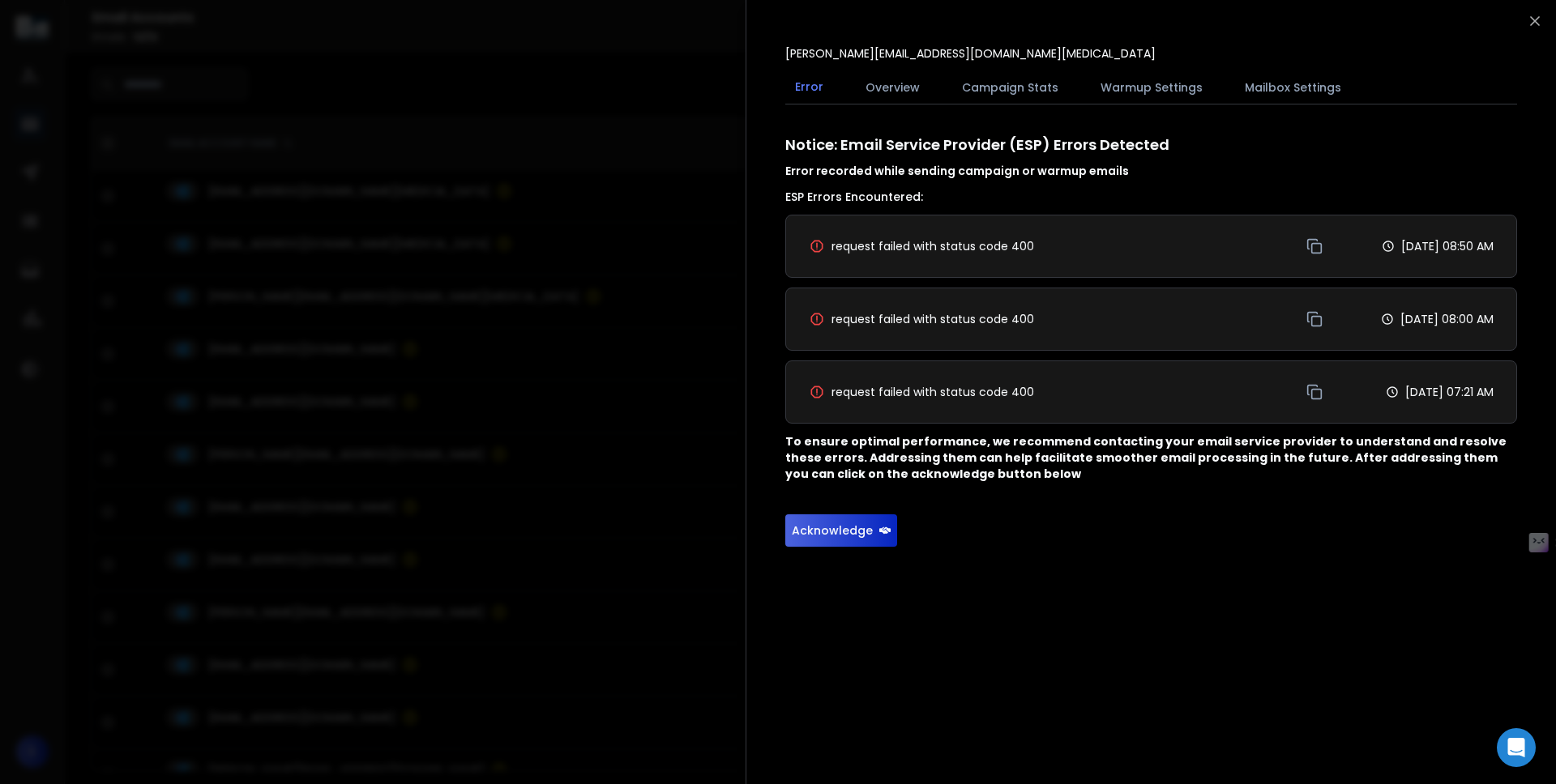
click at [913, 87] on button "Overview" at bounding box center [892, 88] width 73 height 36
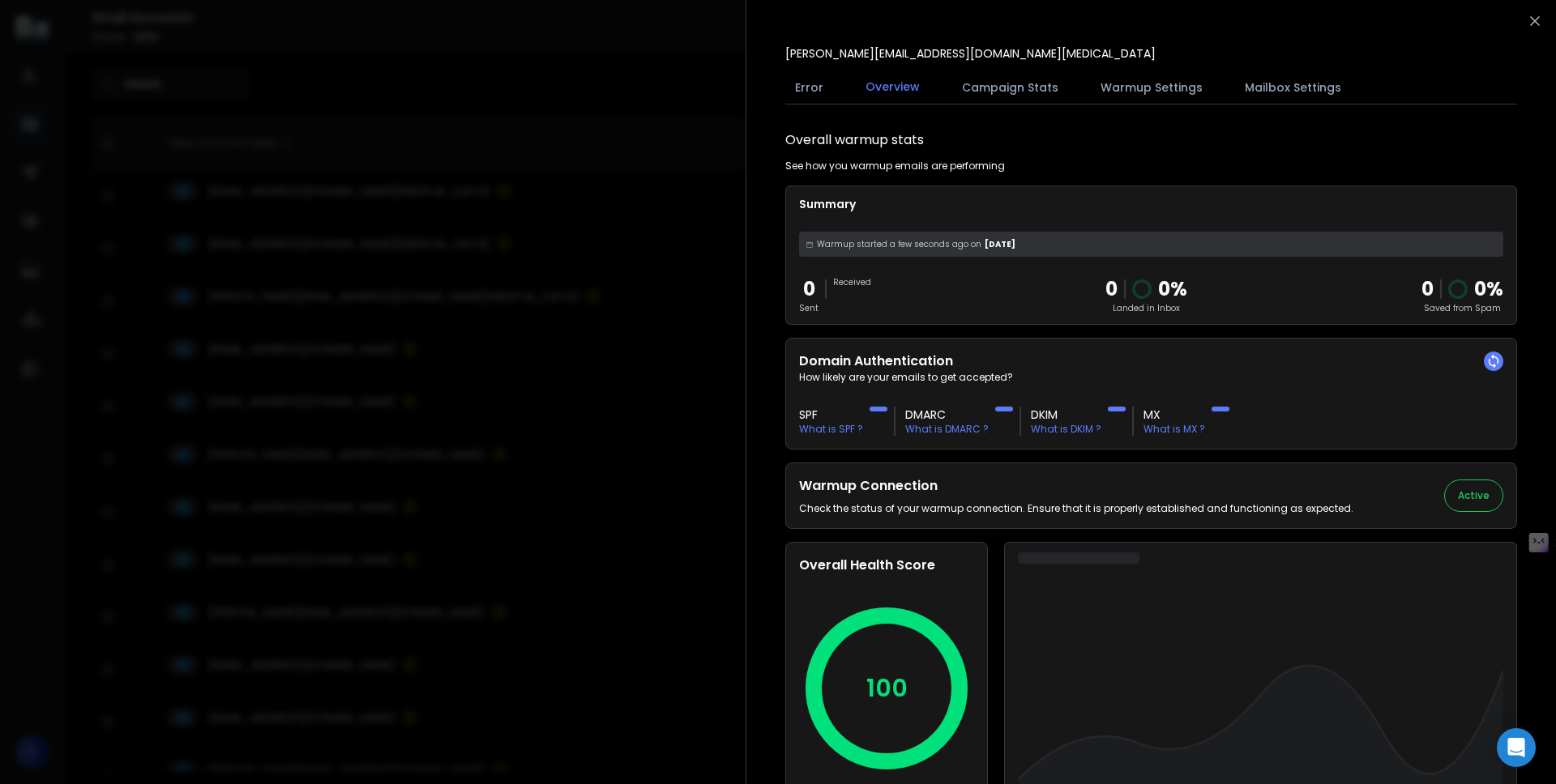
click at [625, 374] on div at bounding box center [778, 392] width 1556 height 784
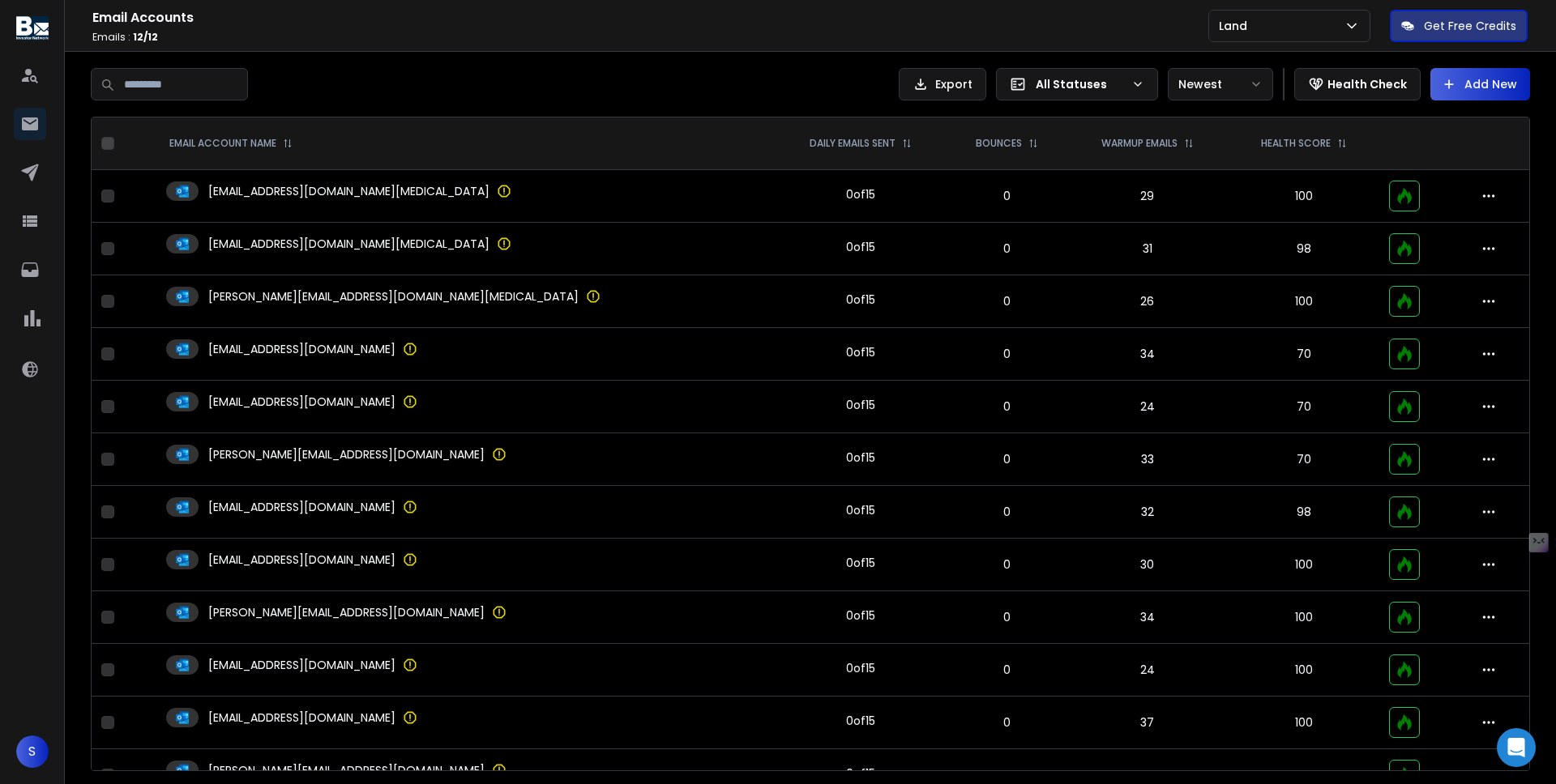
click at [563, 343] on td "ms@samlandoffers.org" at bounding box center [464, 355] width 616 height 53
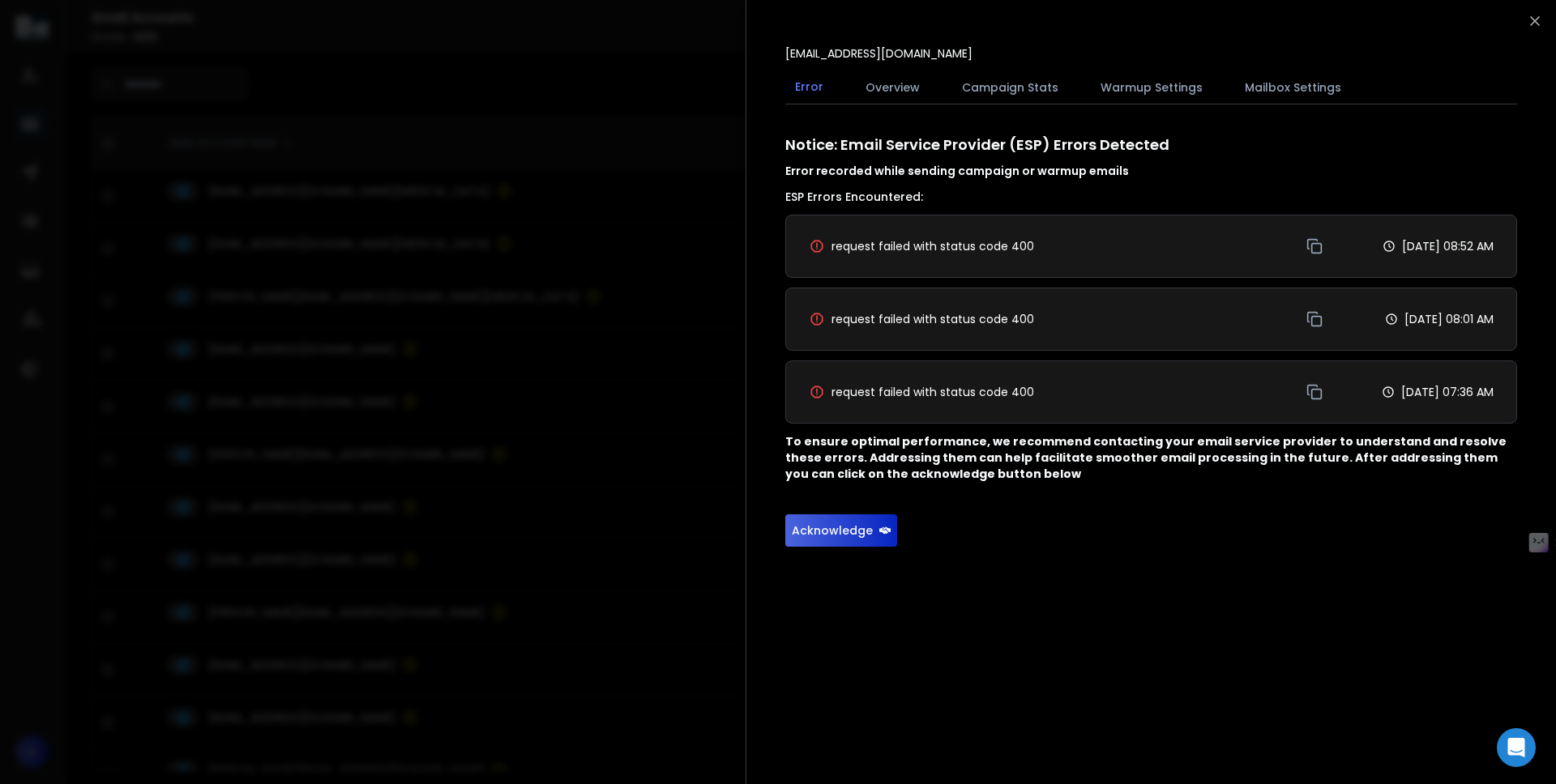
click at [887, 83] on button "Overview" at bounding box center [892, 88] width 73 height 36
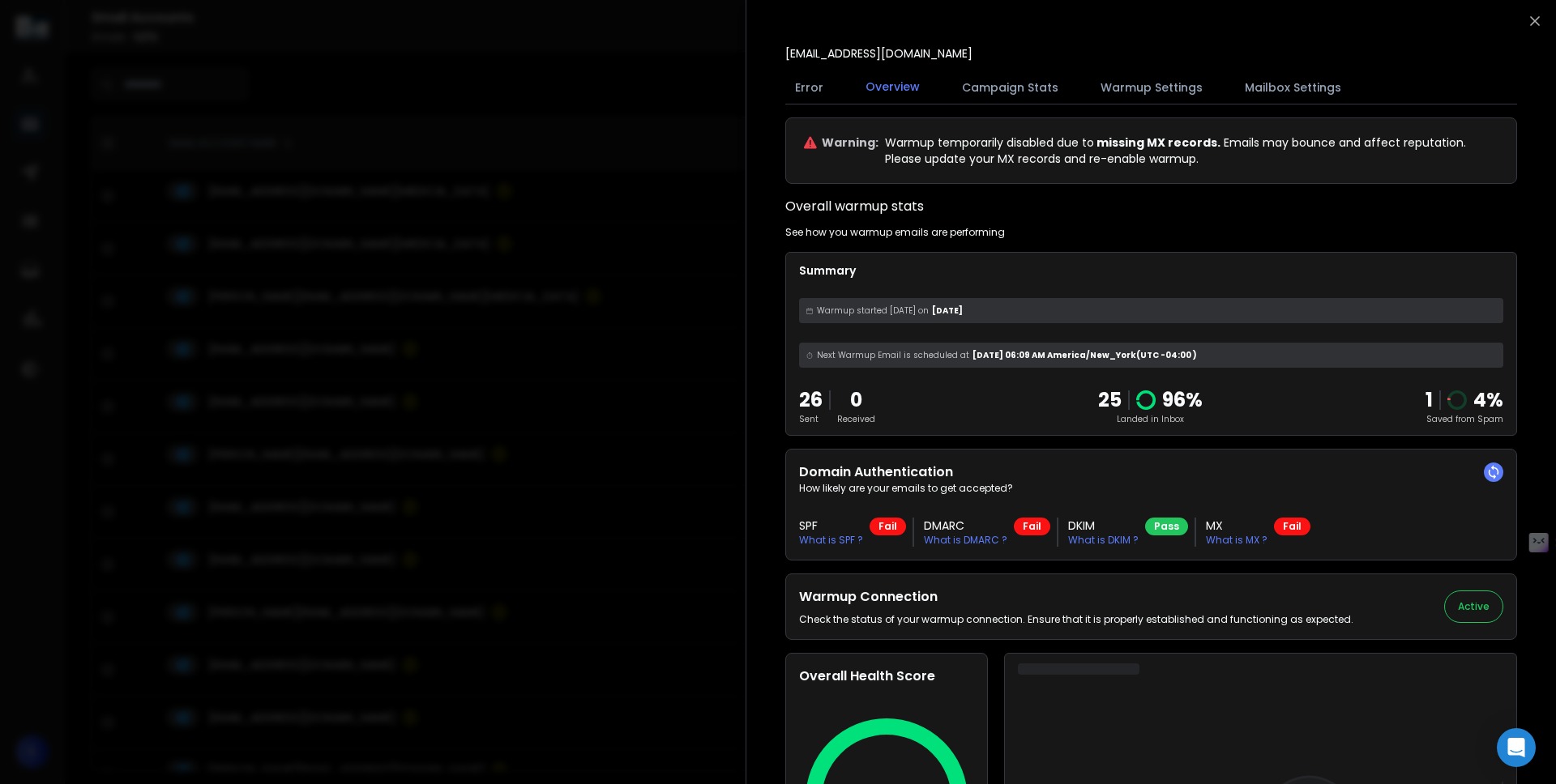
click at [621, 545] on div at bounding box center [778, 392] width 1556 height 784
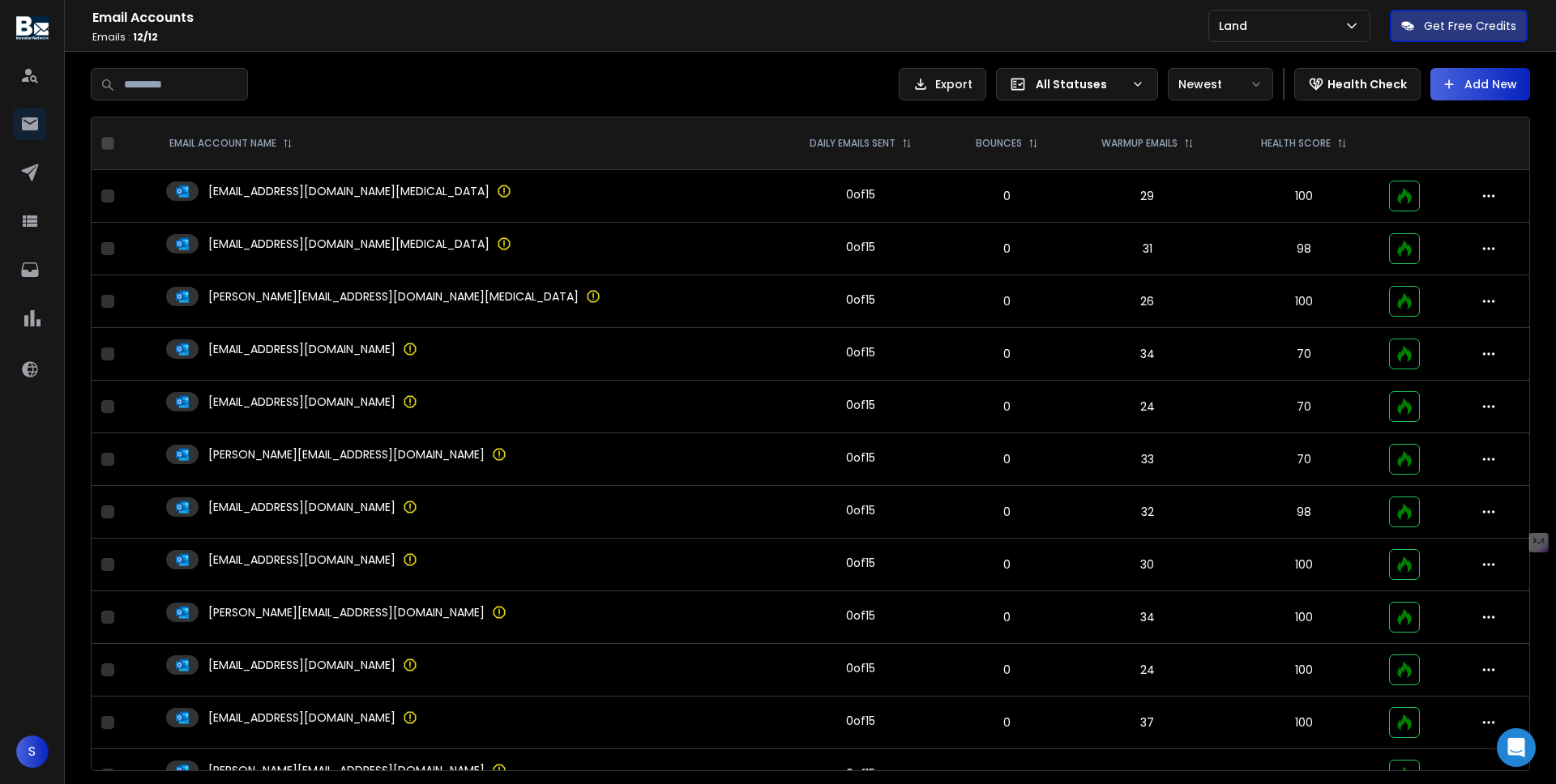
click at [773, 545] on td "0 of 15" at bounding box center [859, 559] width 173 height 42
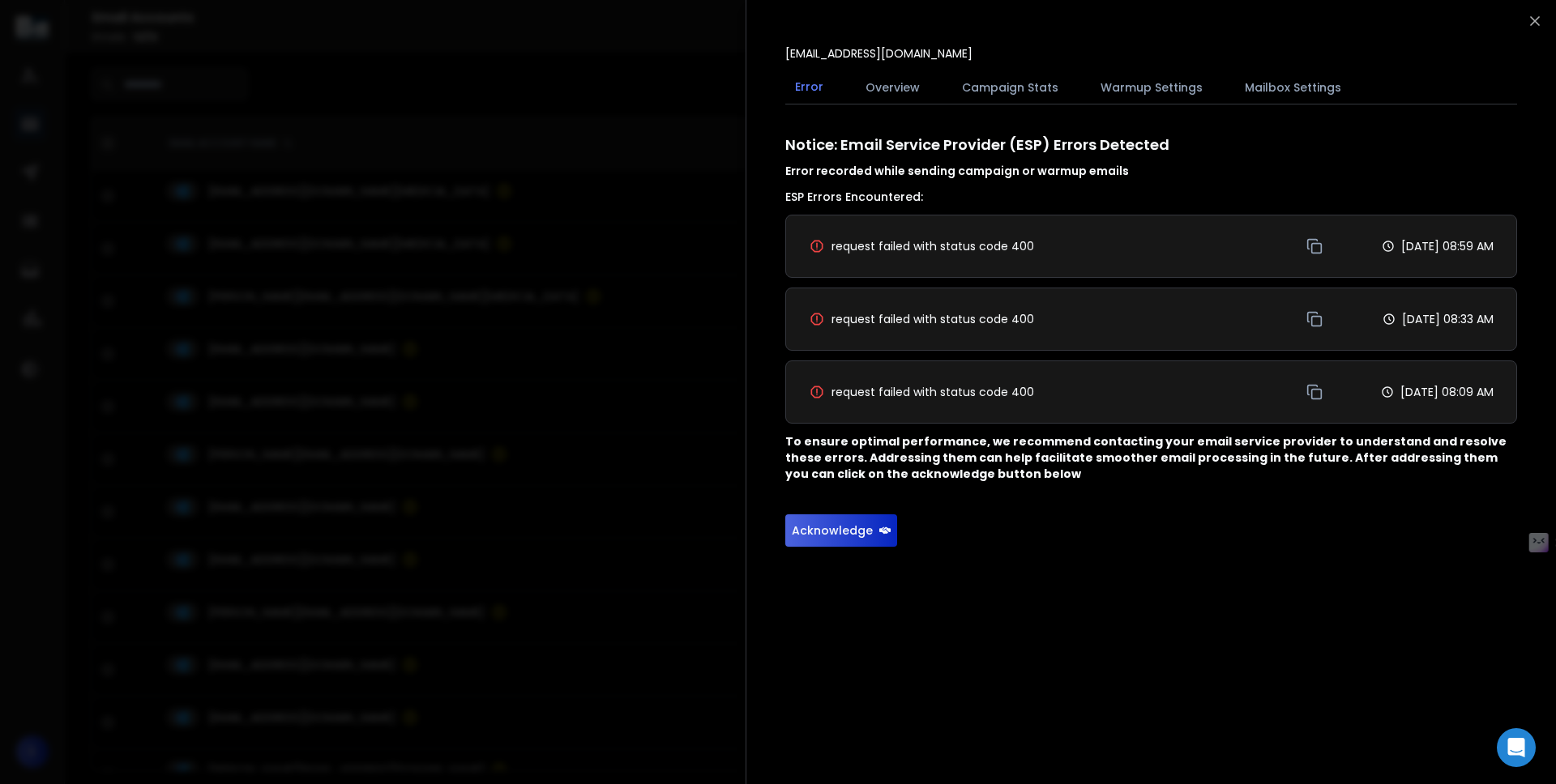
click at [894, 84] on button "Overview" at bounding box center [892, 88] width 73 height 36
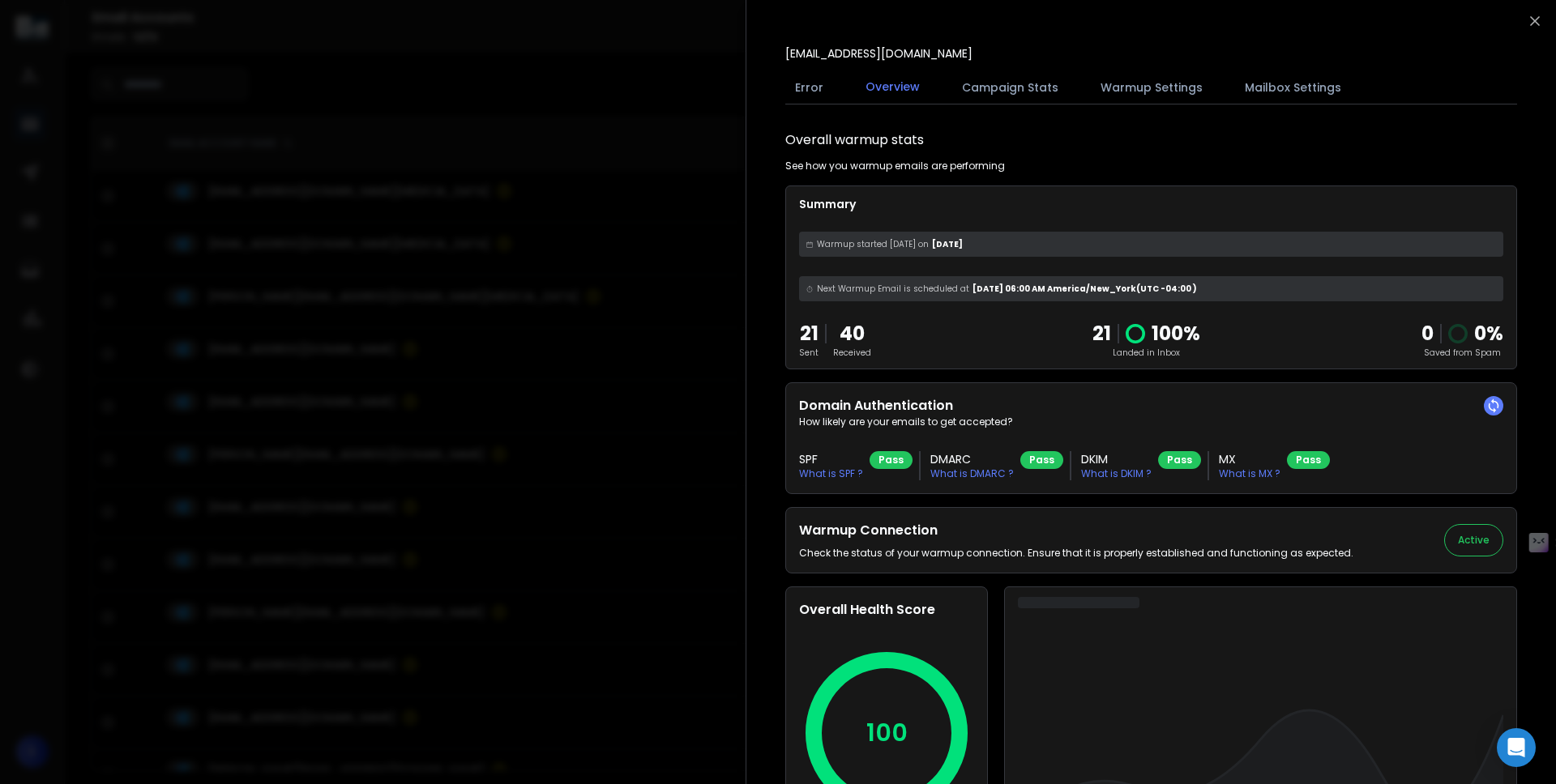
click at [455, 507] on div at bounding box center [778, 392] width 1556 height 784
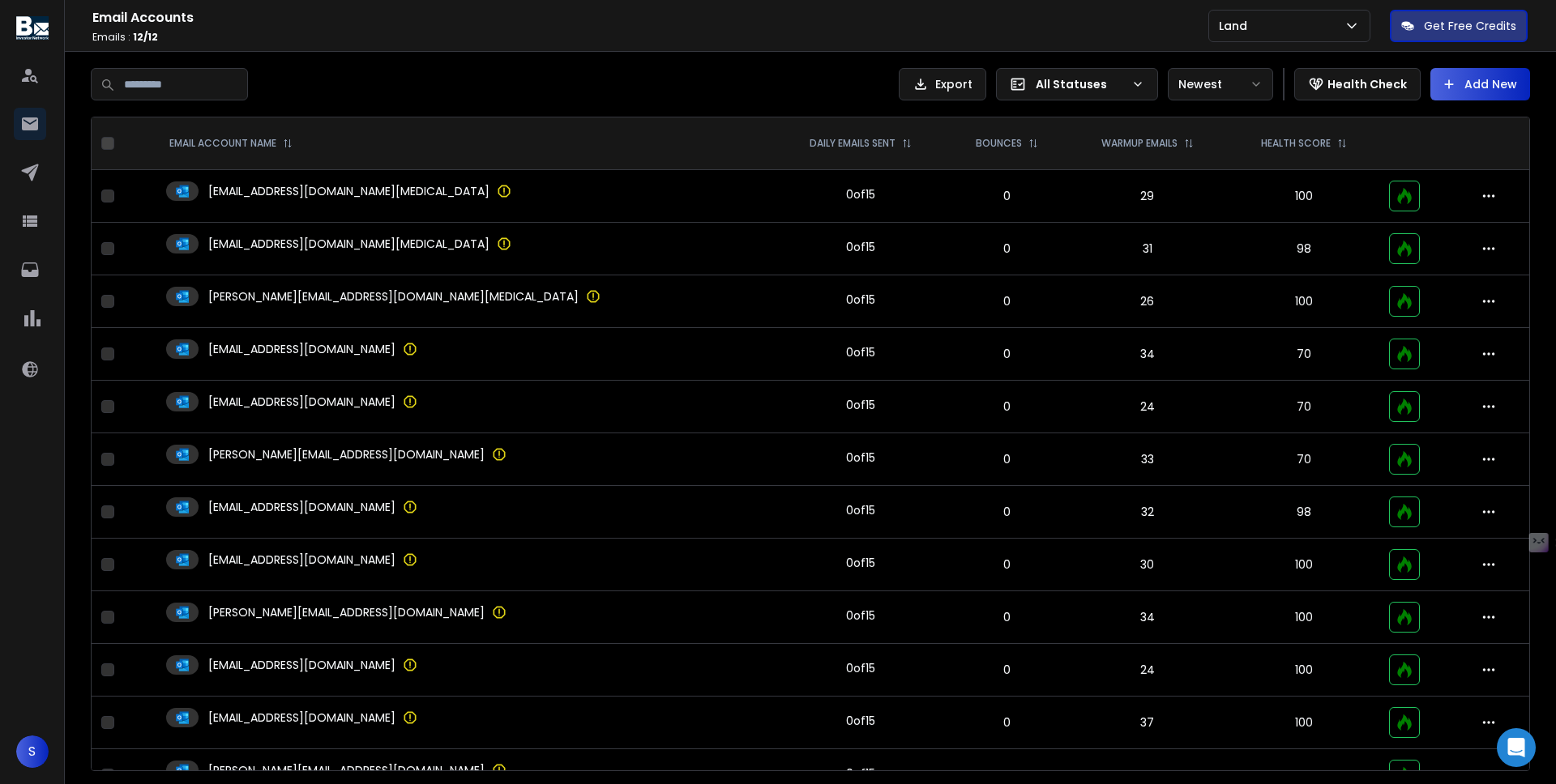
scroll to position [43, 0]
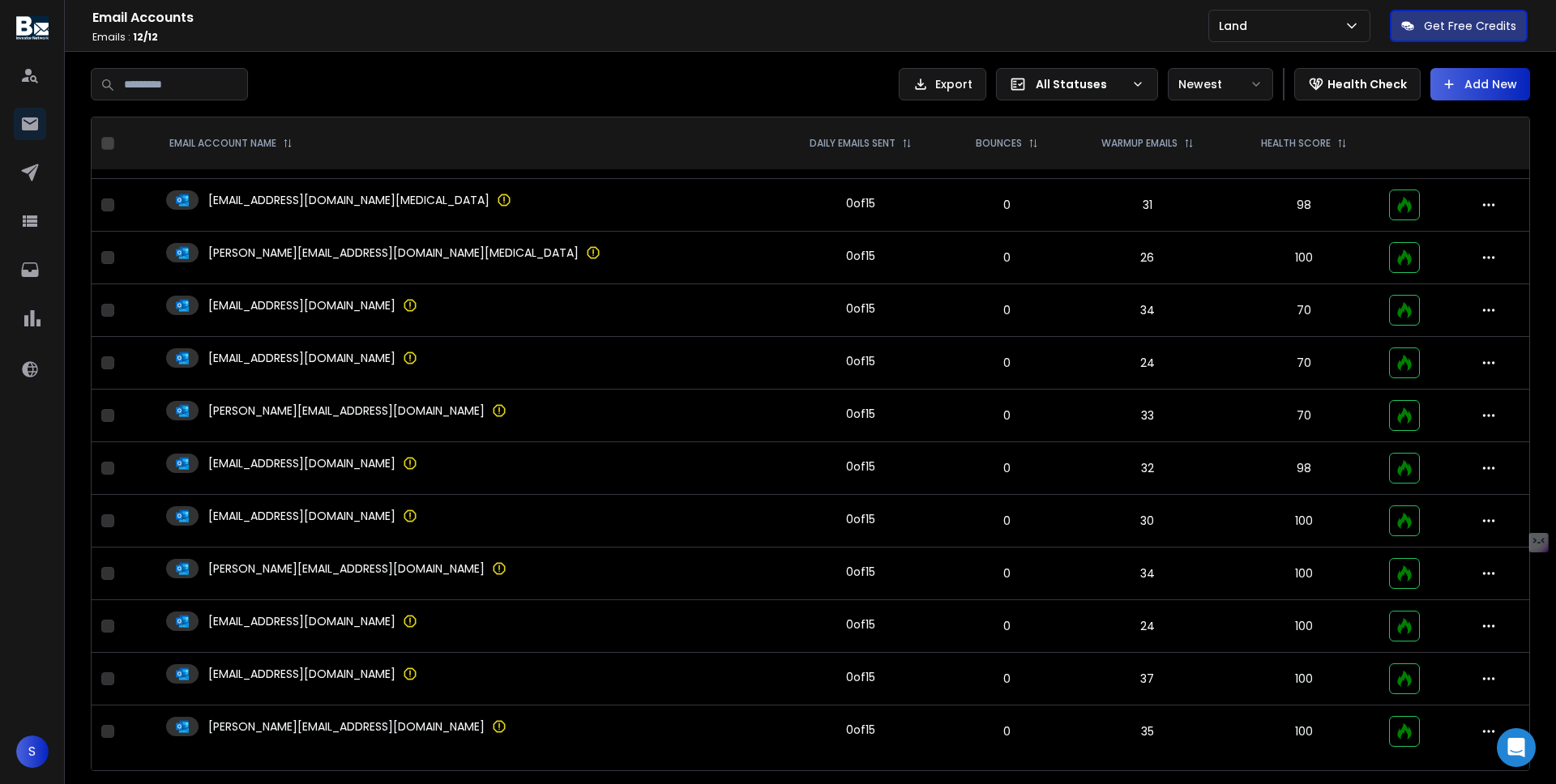
click at [558, 708] on td "sam@samlandmail.com" at bounding box center [464, 732] width 616 height 53
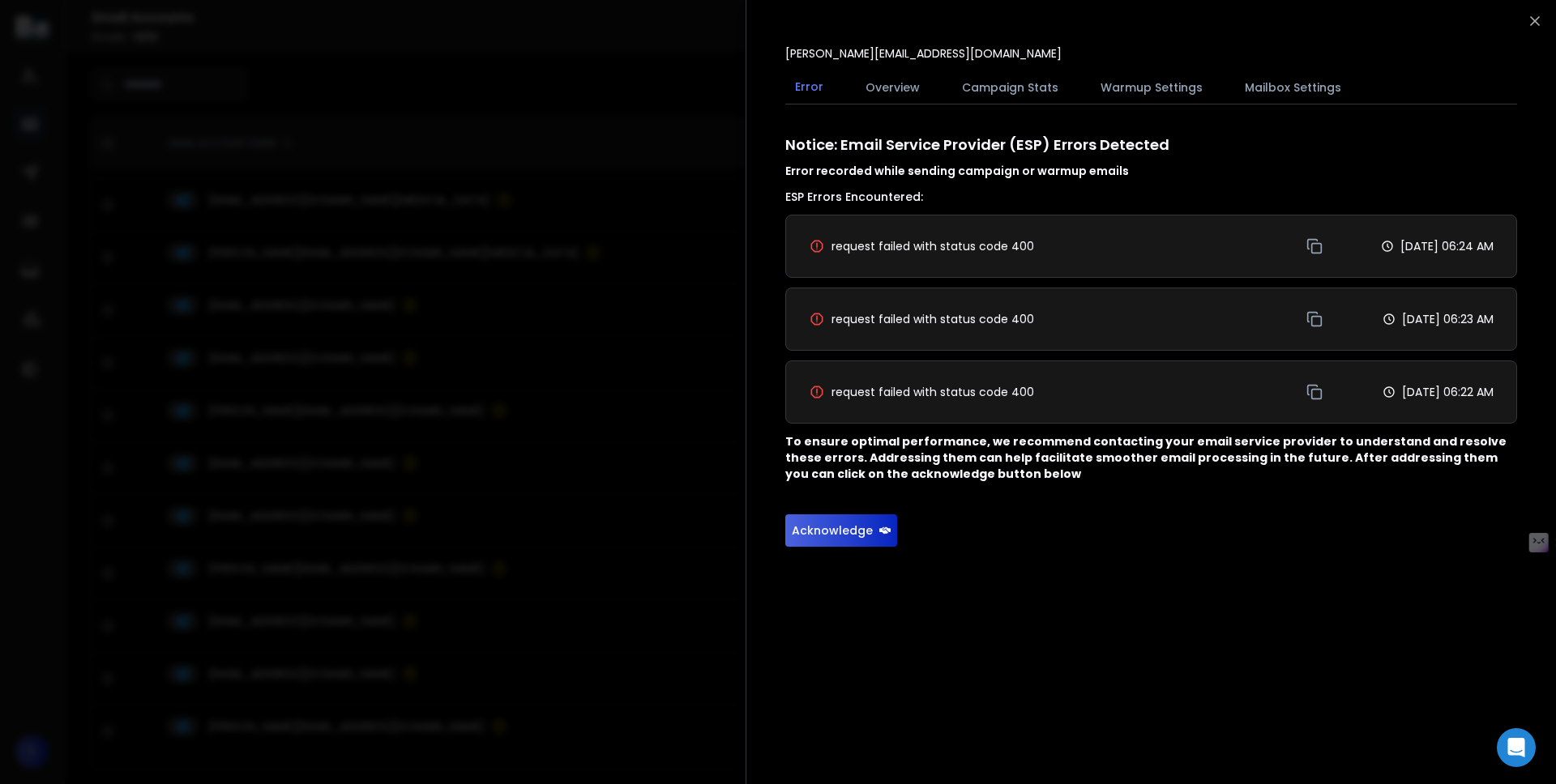
click at [992, 96] on button "Campaign Stats" at bounding box center [1010, 88] width 116 height 36
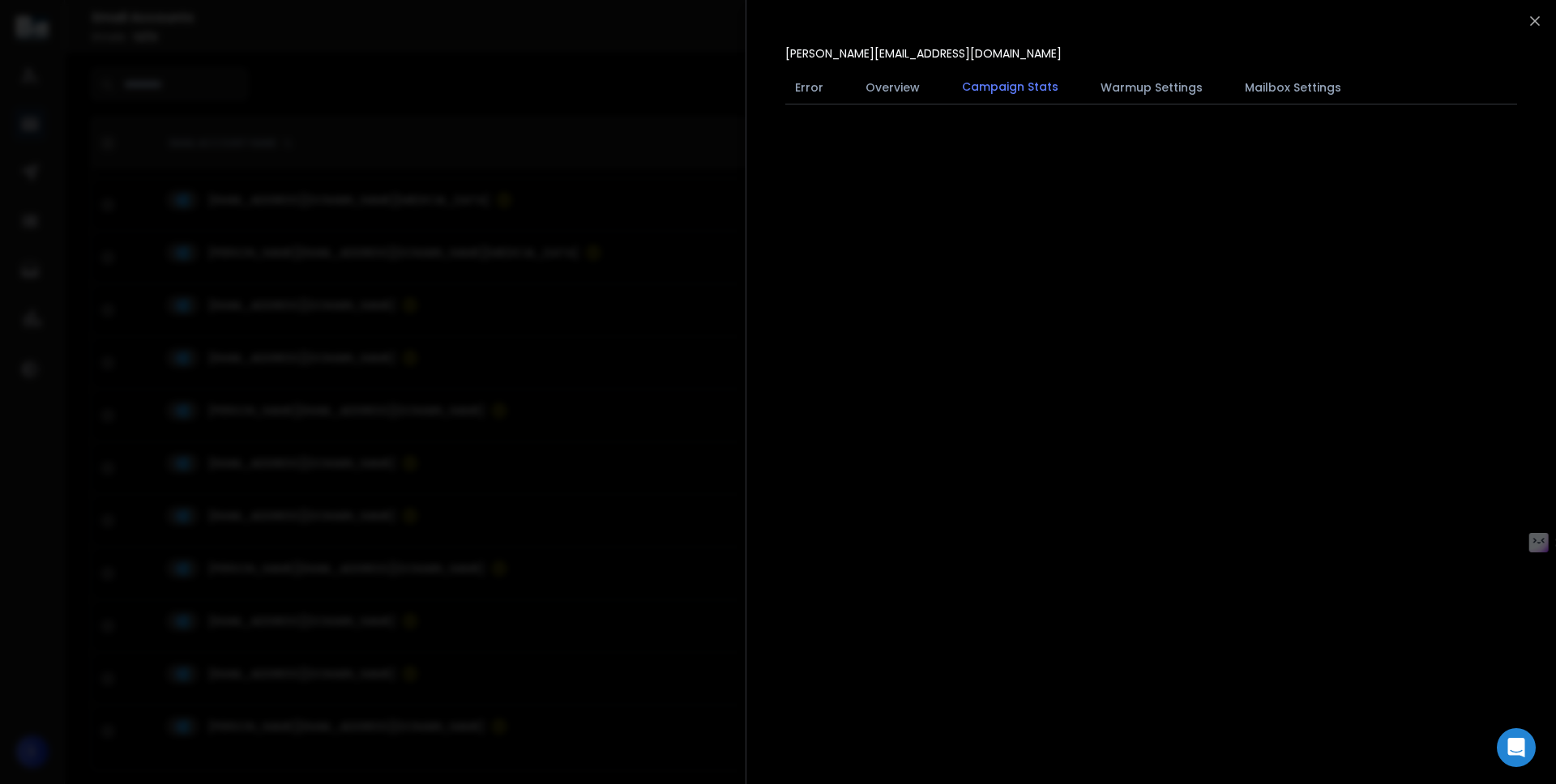
click at [992, 96] on button "Campaign Stats" at bounding box center [1010, 88] width 116 height 37
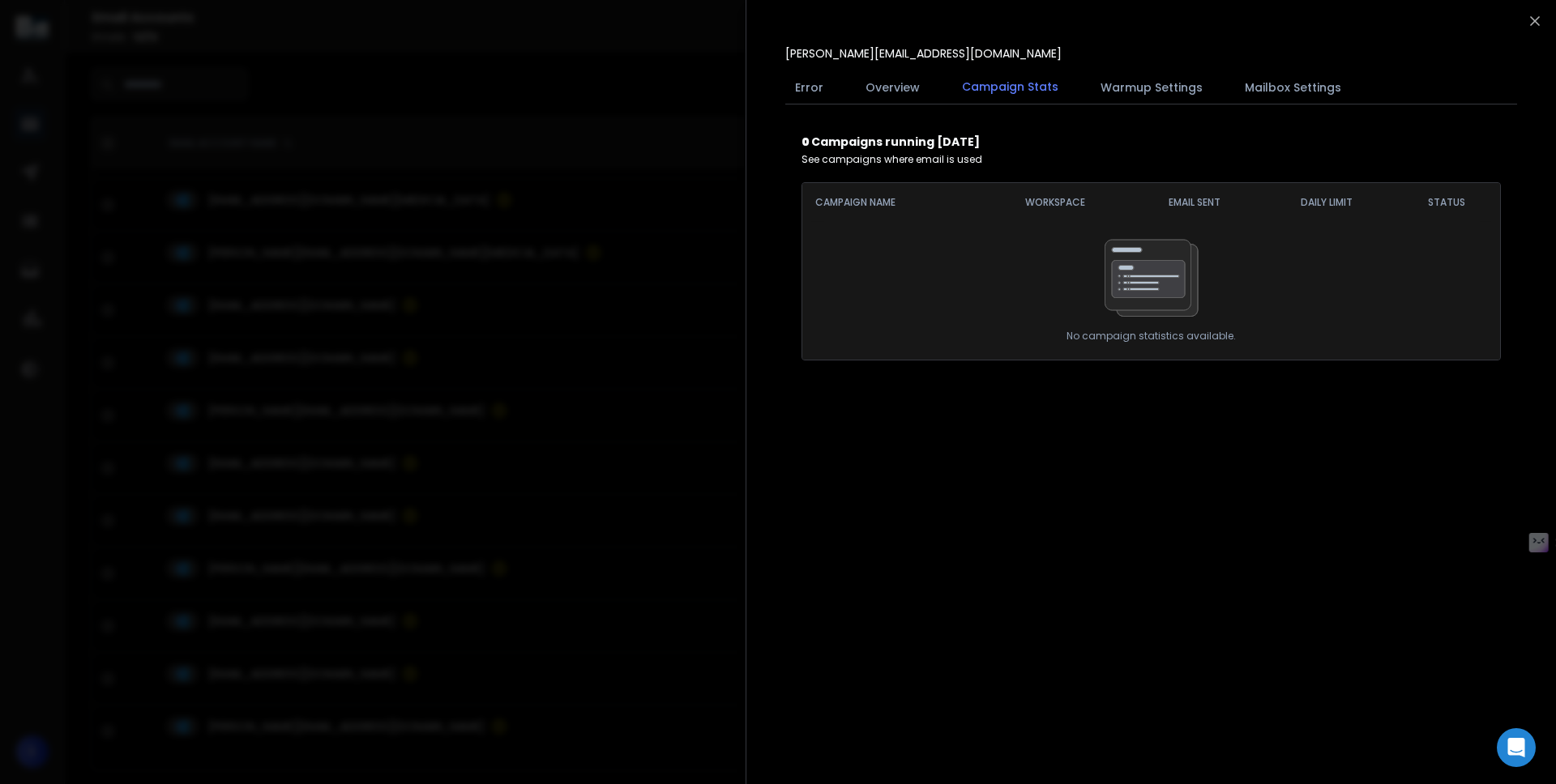
click at [872, 101] on button "Overview" at bounding box center [892, 88] width 73 height 36
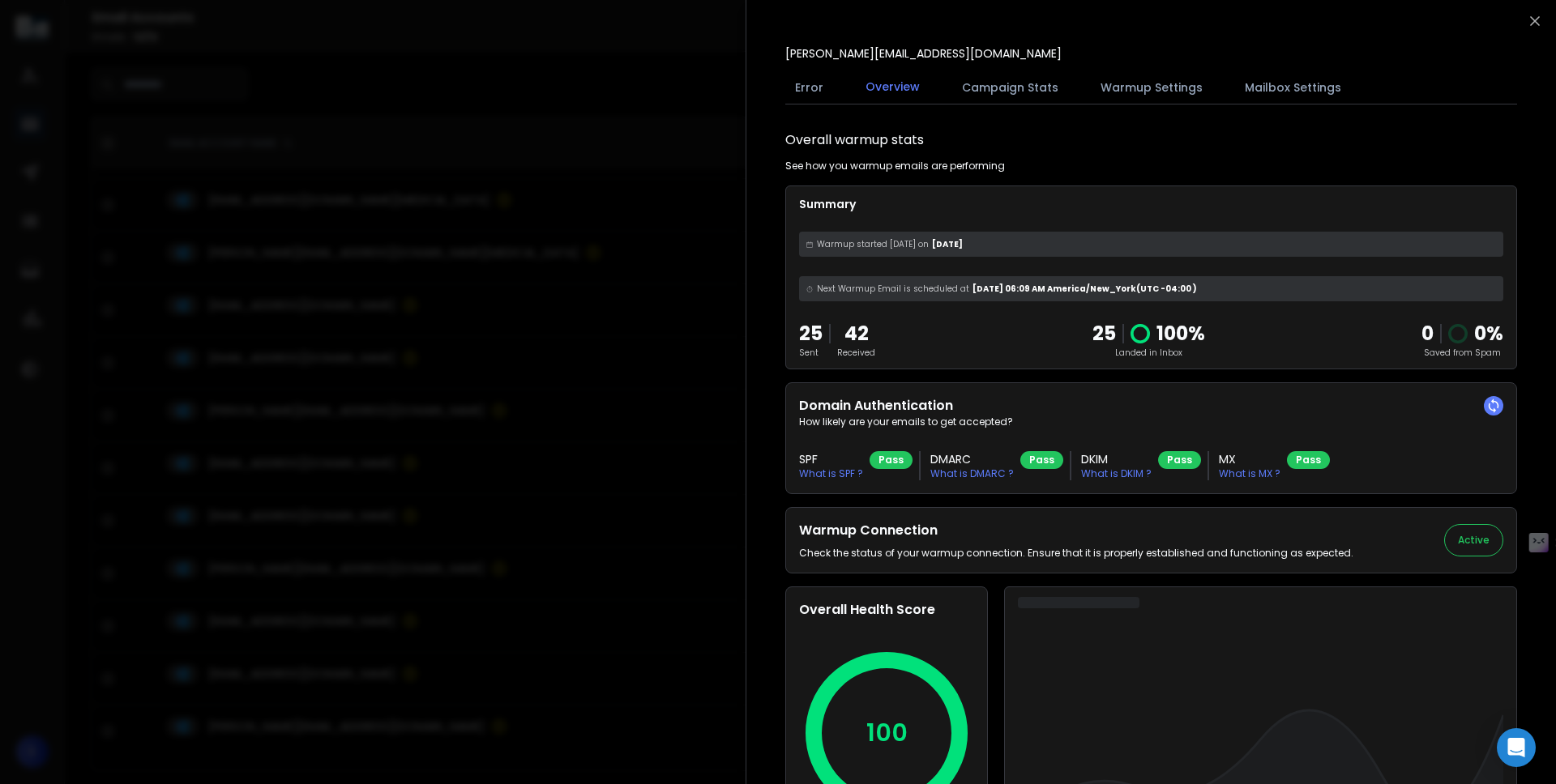
click at [538, 349] on div at bounding box center [778, 392] width 1556 height 784
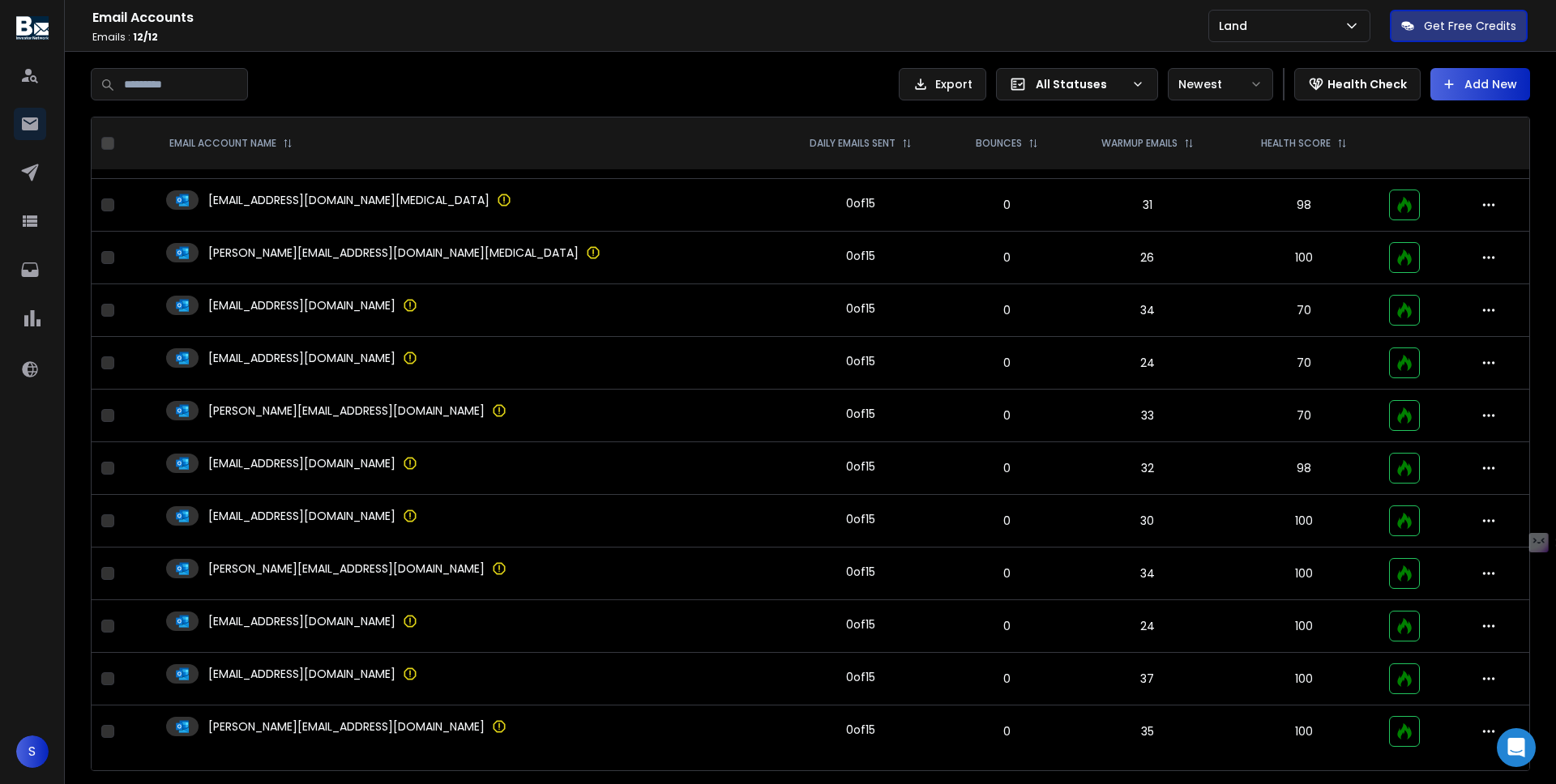
click at [532, 710] on td "sam@samlandmail.com" at bounding box center [464, 732] width 616 height 53
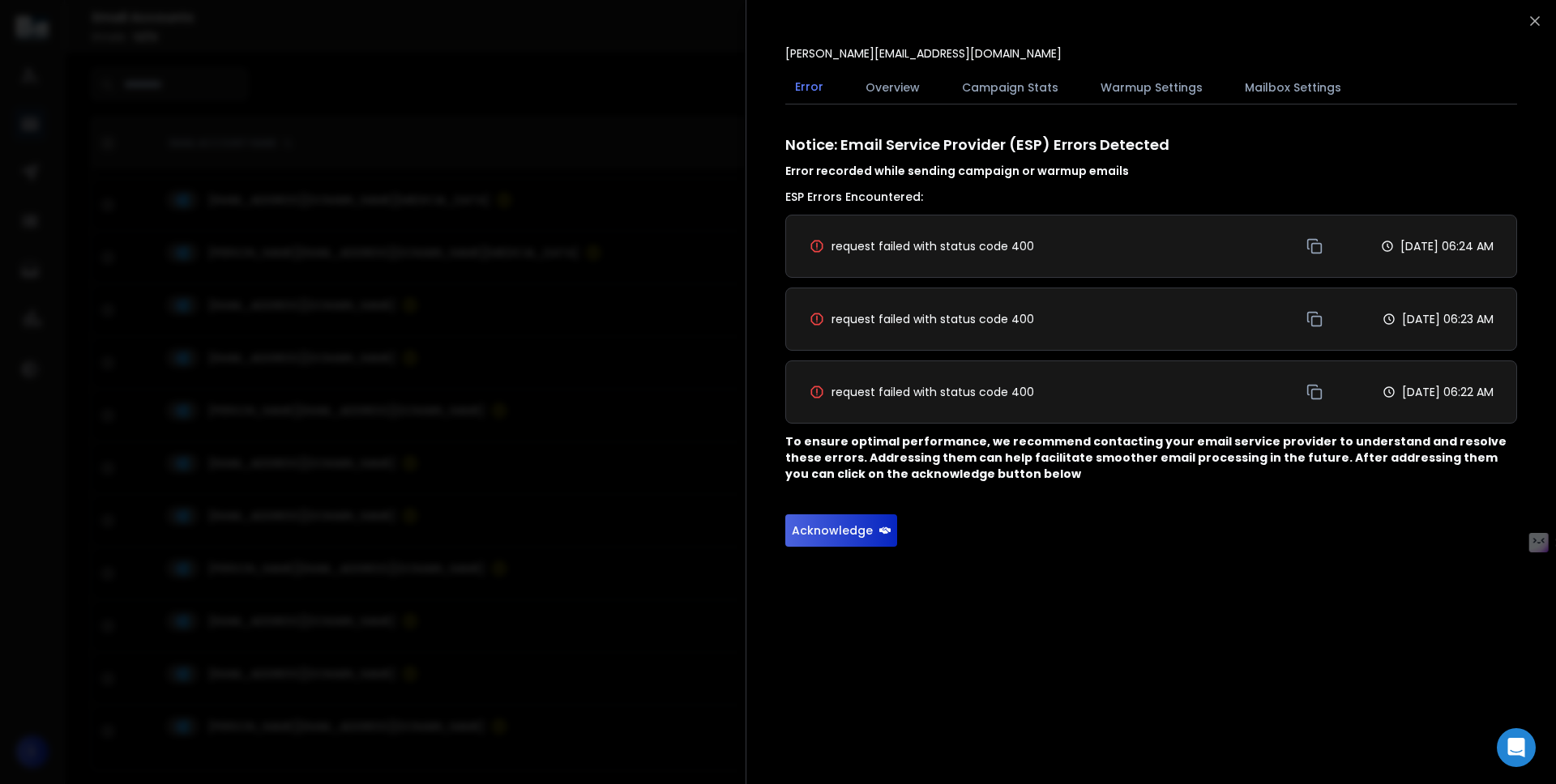
click at [535, 453] on div at bounding box center [778, 392] width 1556 height 784
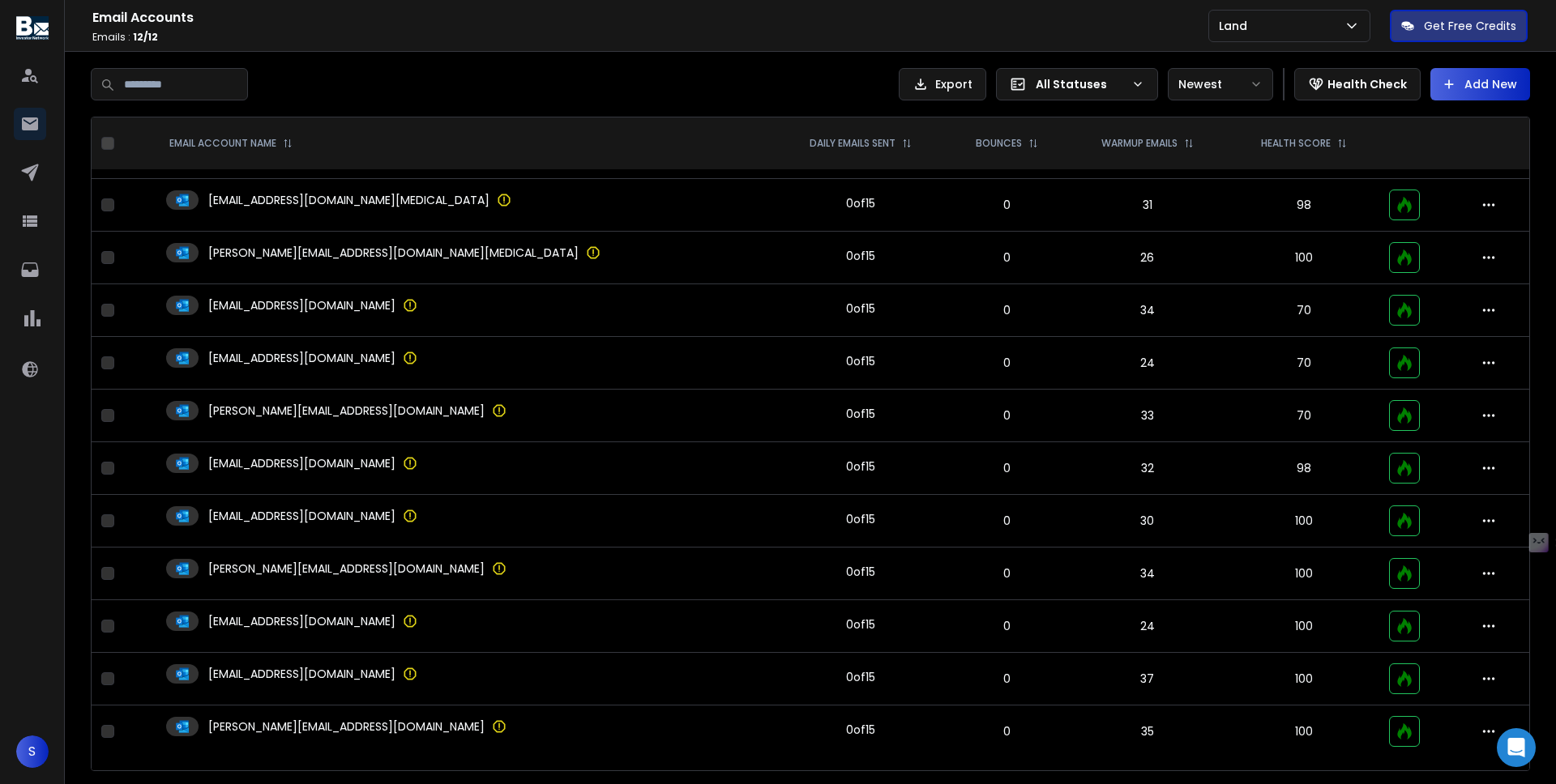
scroll to position [0, 0]
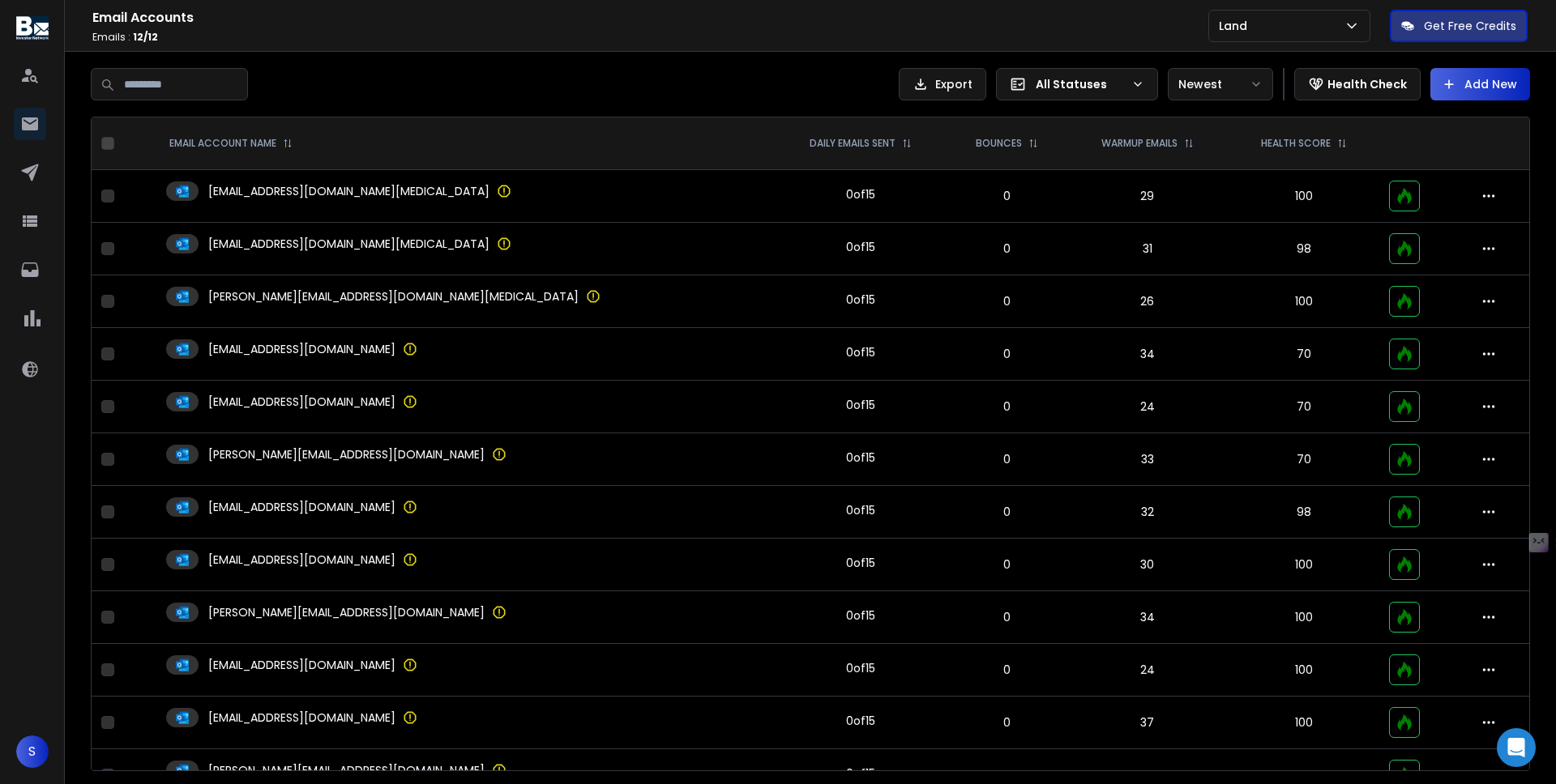
click at [773, 314] on td "0 of 15" at bounding box center [859, 296] width 173 height 42
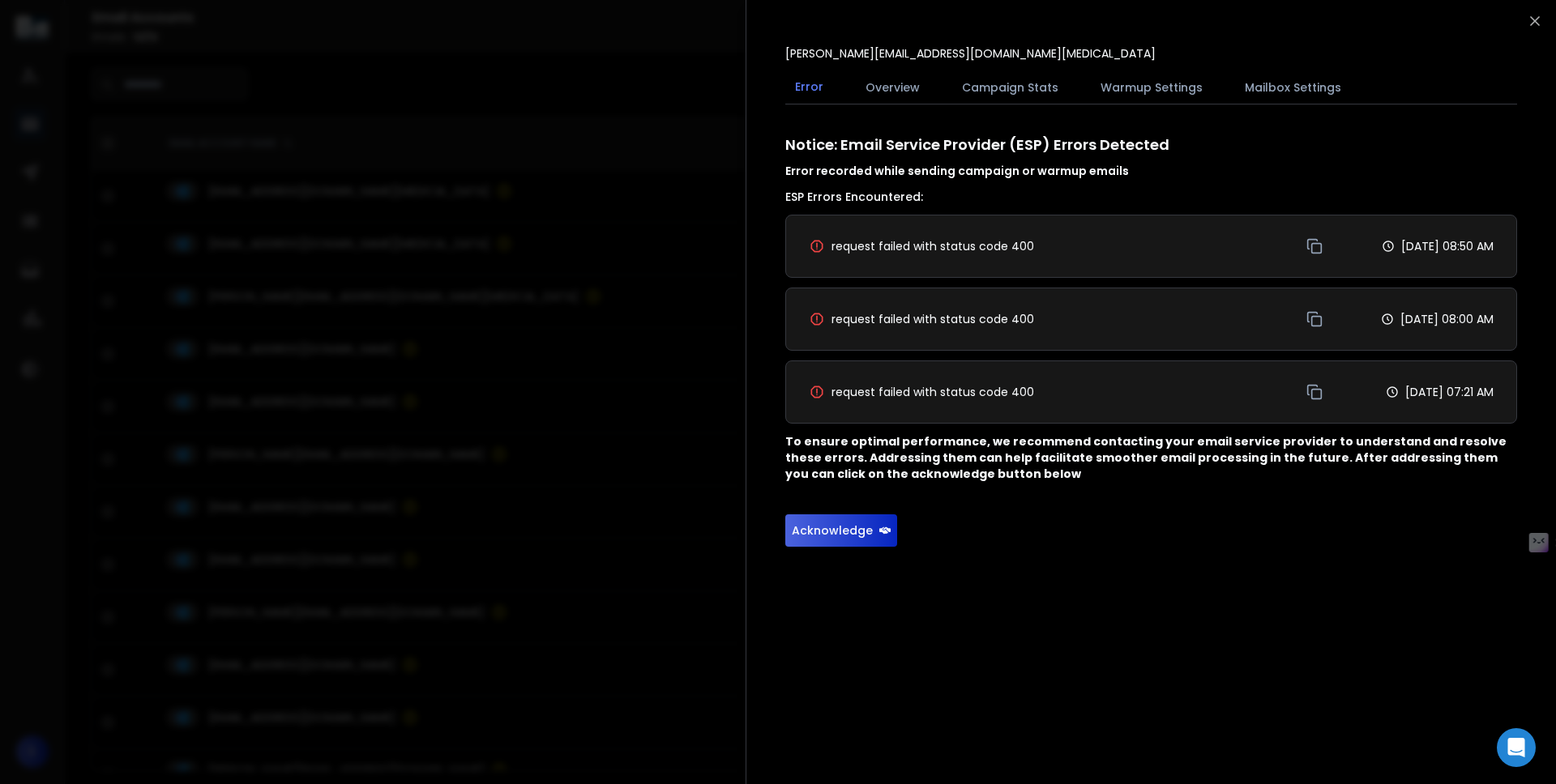
click at [1540, 13] on div "Multi Select Table Sheet sam@samlandventures.icu Error Overview Campaign Stats …" at bounding box center [1150, 392] width 810 height 784
click at [1535, 19] on icon "button" at bounding box center [1534, 20] width 16 height 16
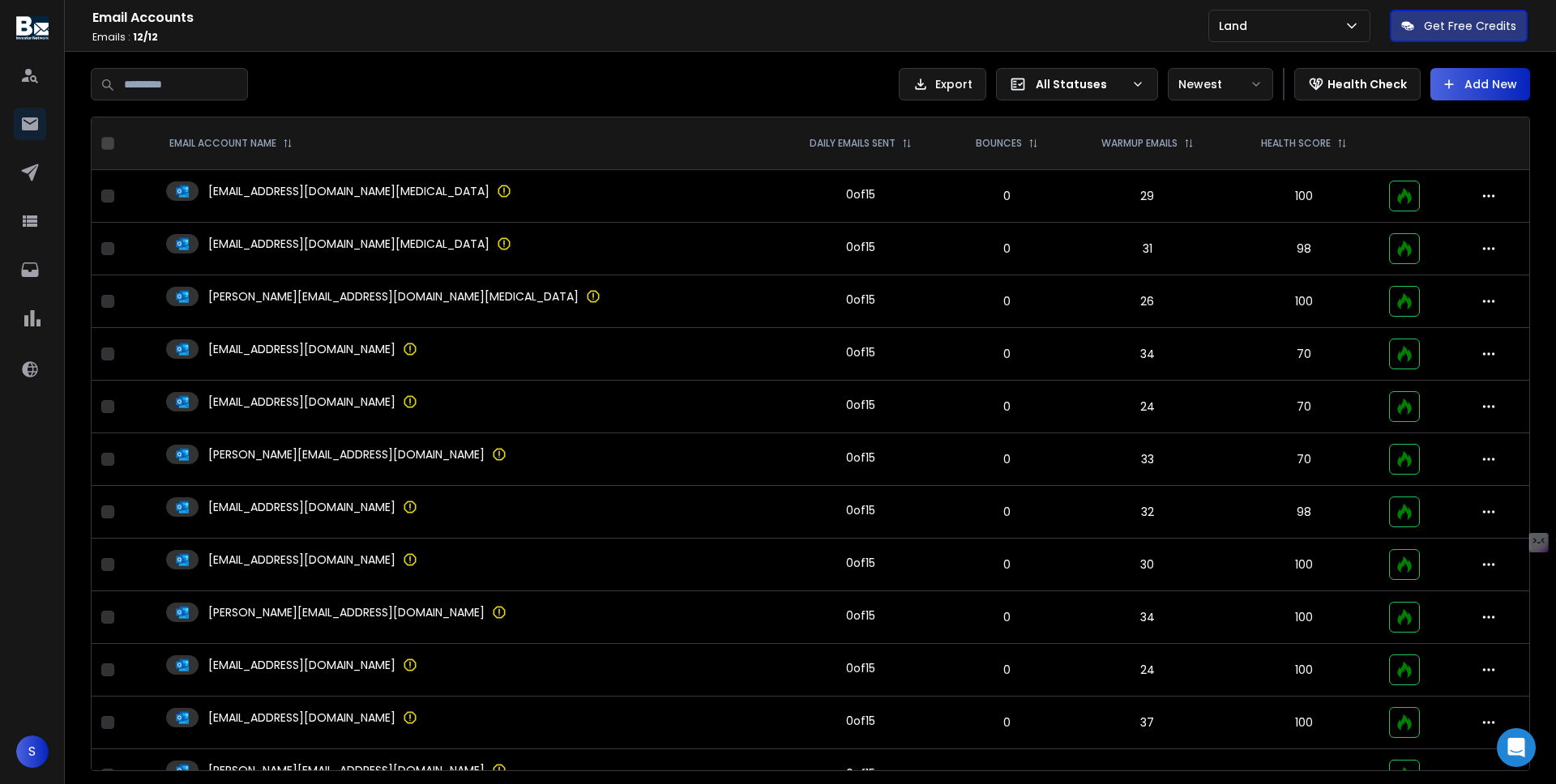
scroll to position [43, 0]
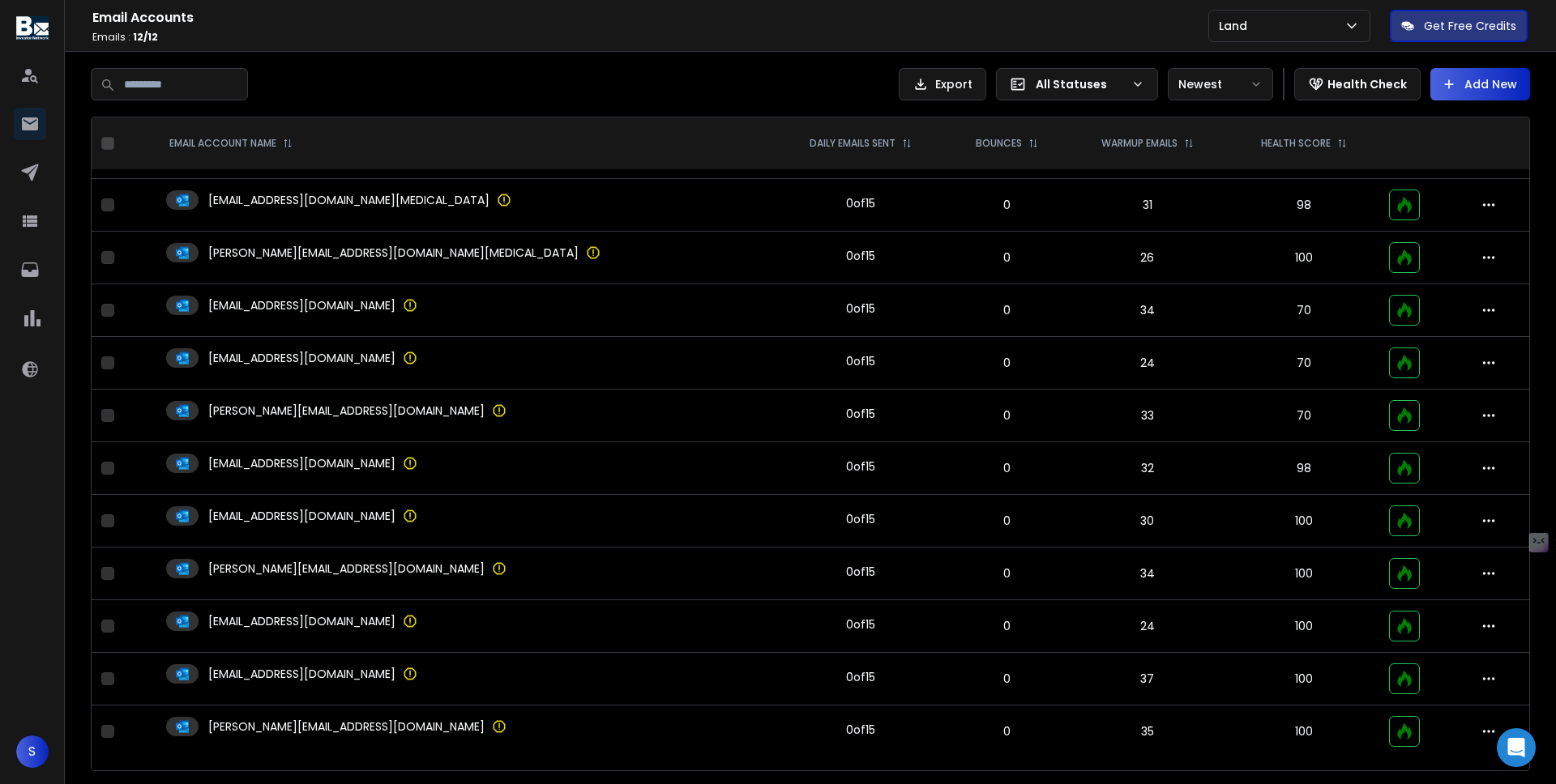
click at [947, 505] on td "0" at bounding box center [1007, 522] width 120 height 53
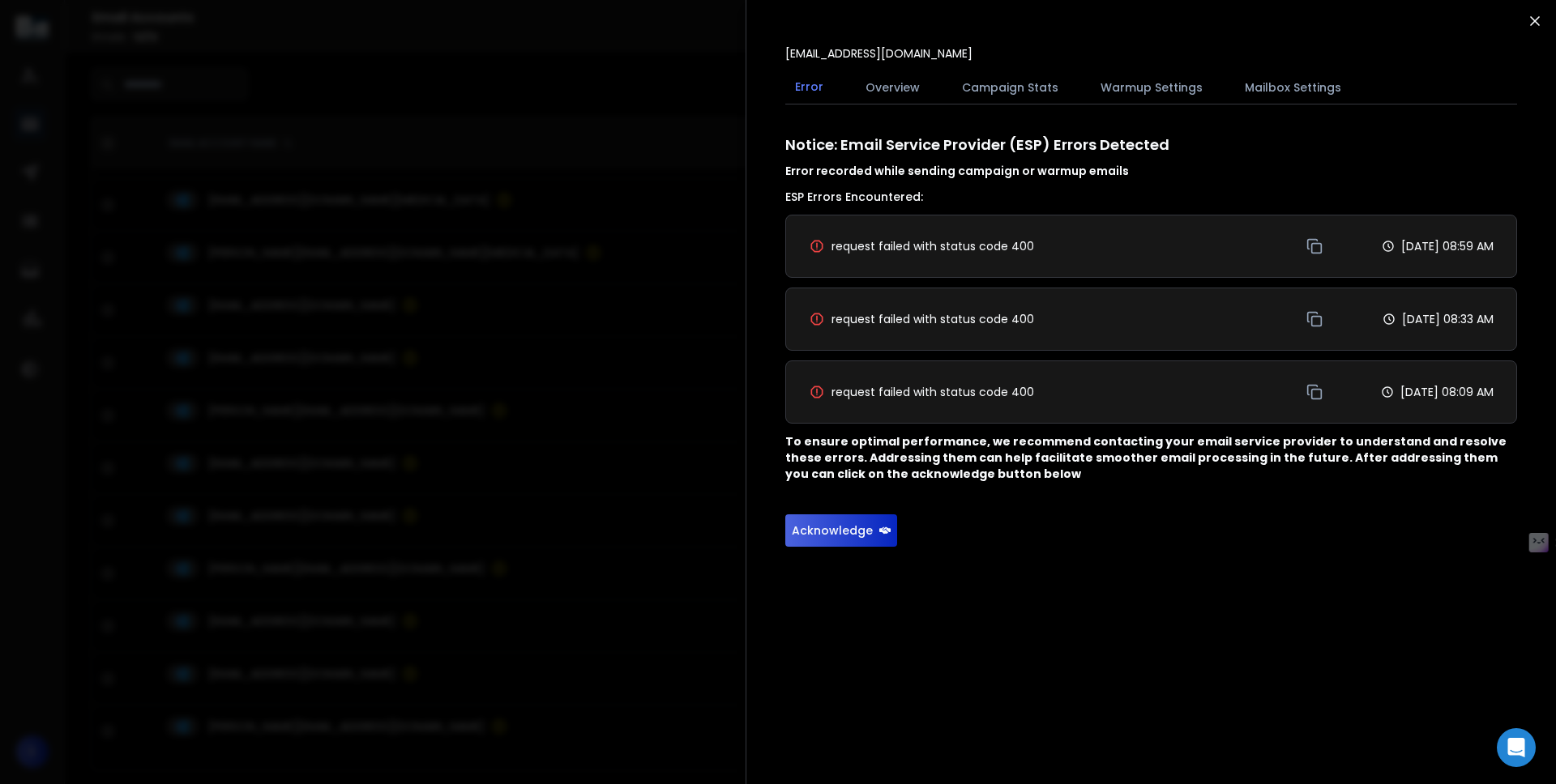
click at [1531, 25] on icon "button" at bounding box center [1534, 20] width 16 height 16
